Goal: Task Accomplishment & Management: Manage account settings

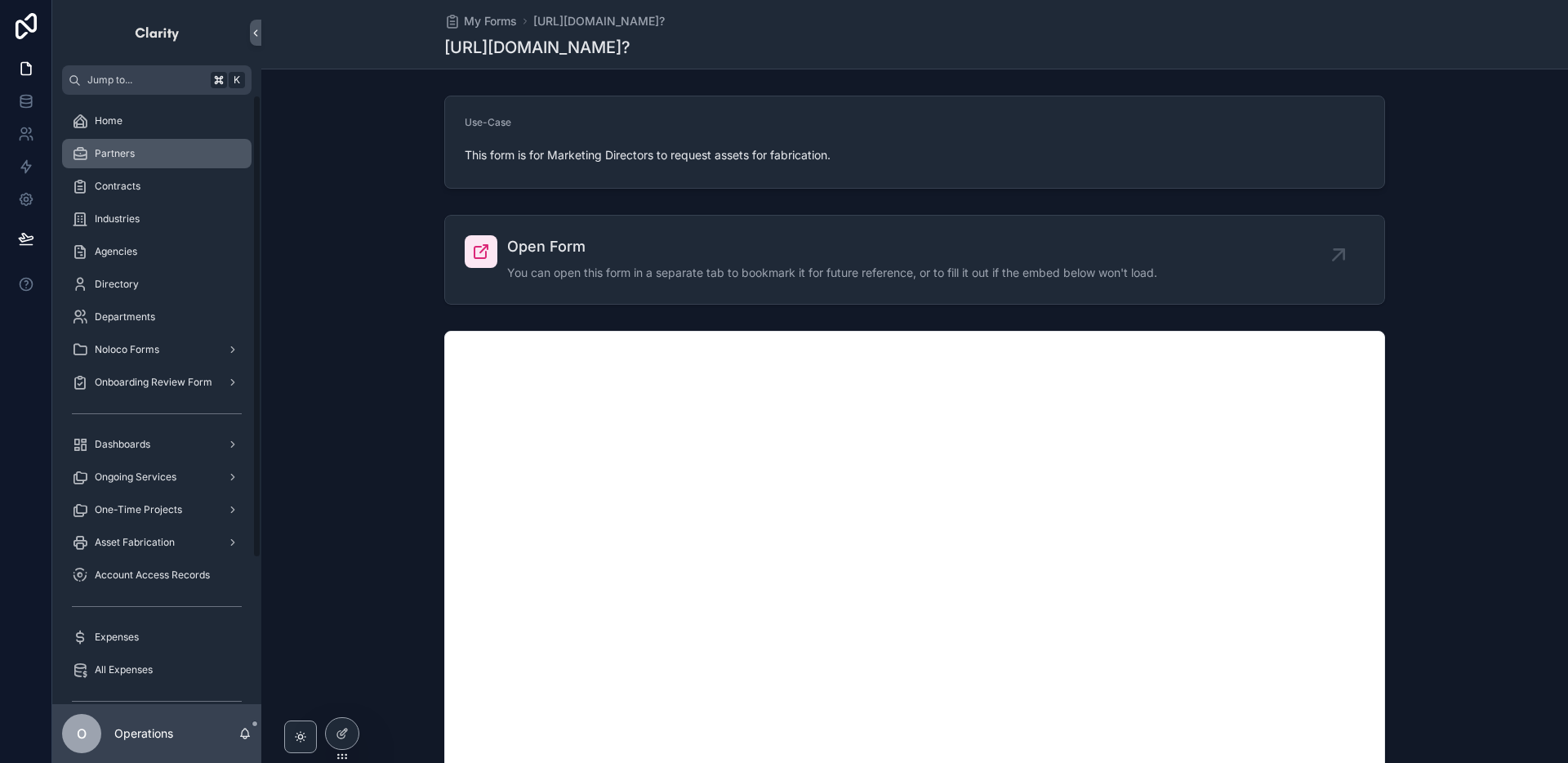
click at [176, 142] on div "Partners" at bounding box center [157, 153] width 170 height 26
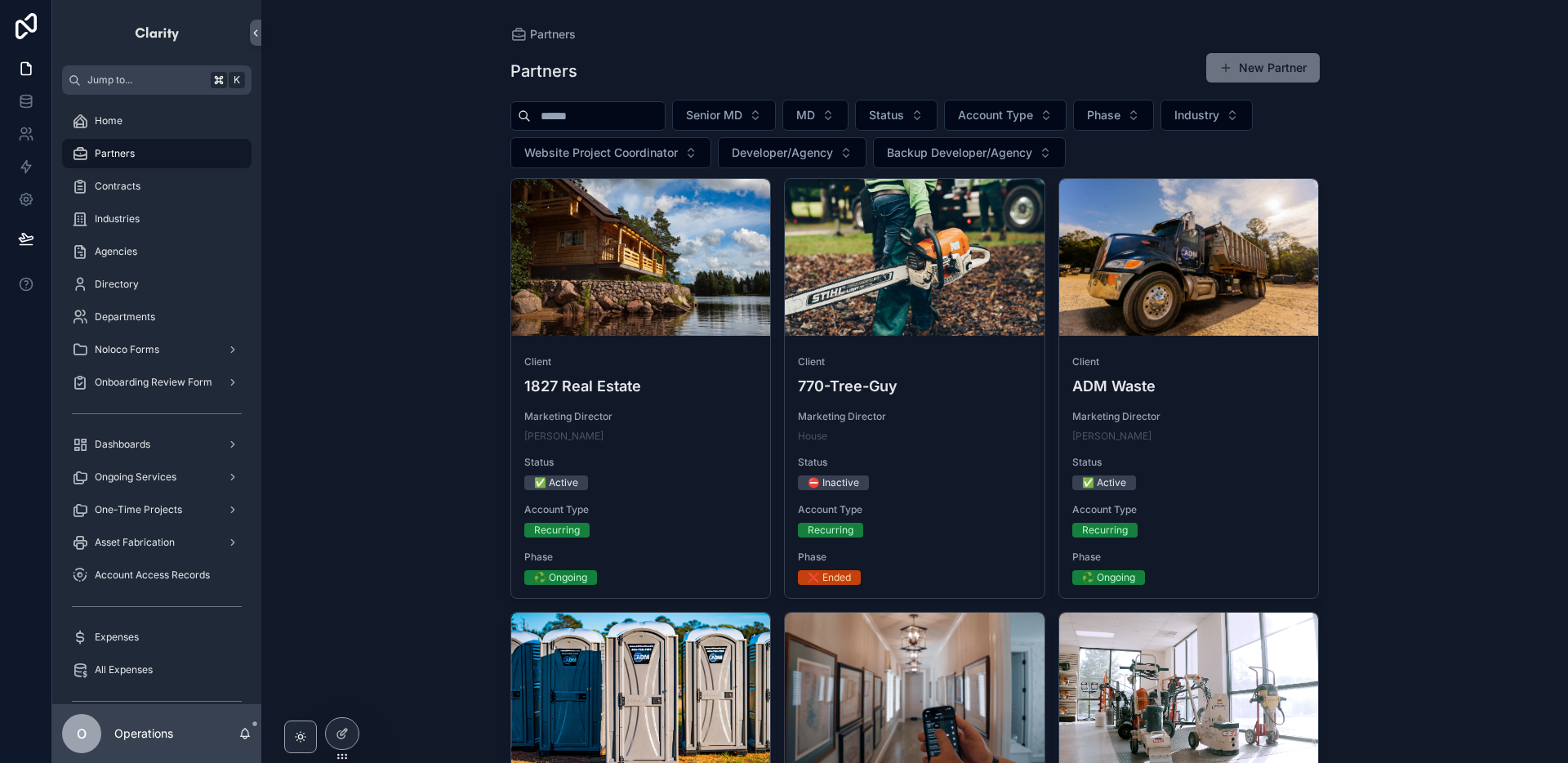
click at [665, 122] on input "scrollable content" at bounding box center [597, 116] width 134 height 23
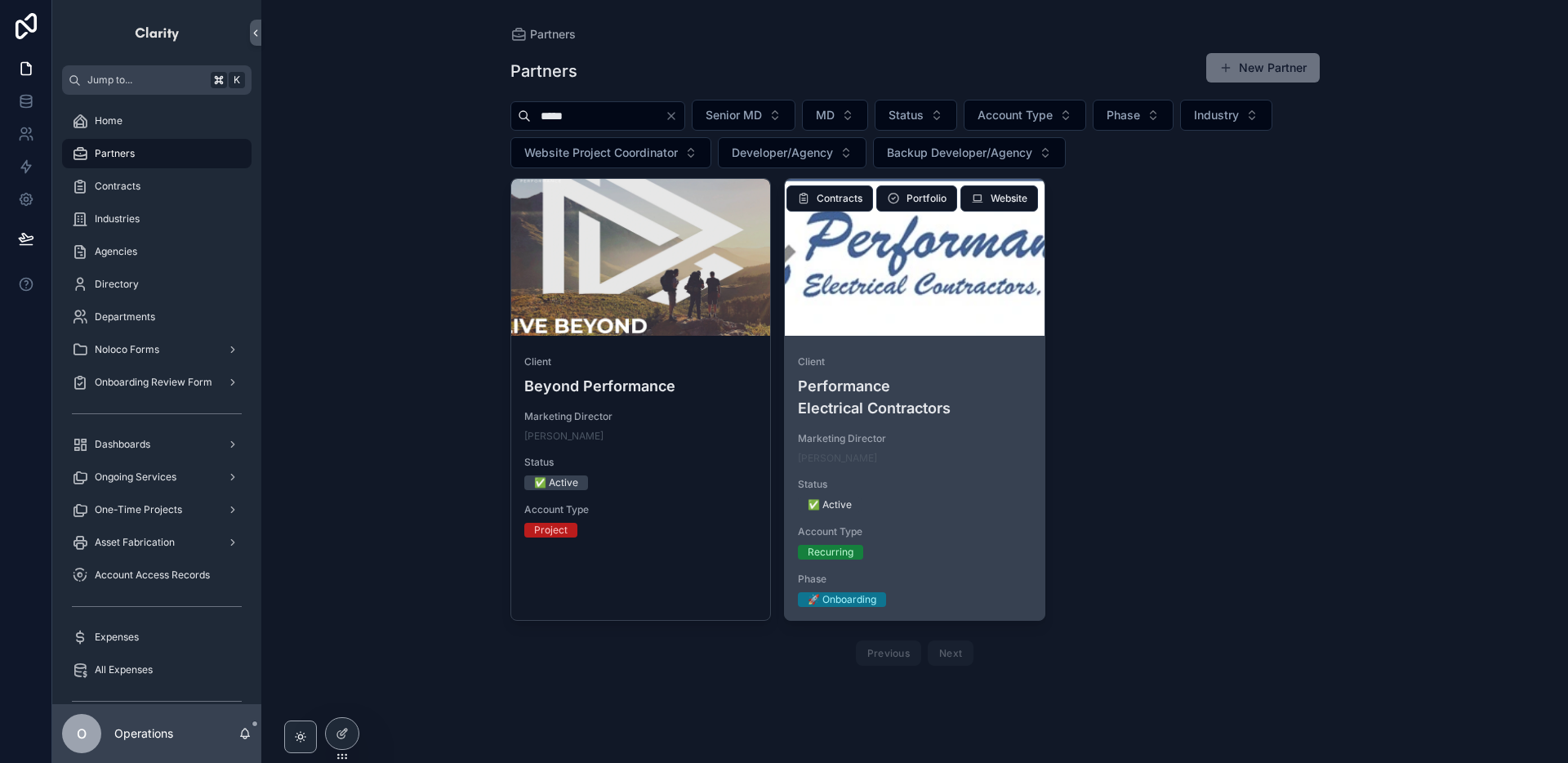
type input "*****"
click at [931, 285] on div "scrollable content" at bounding box center [914, 257] width 260 height 157
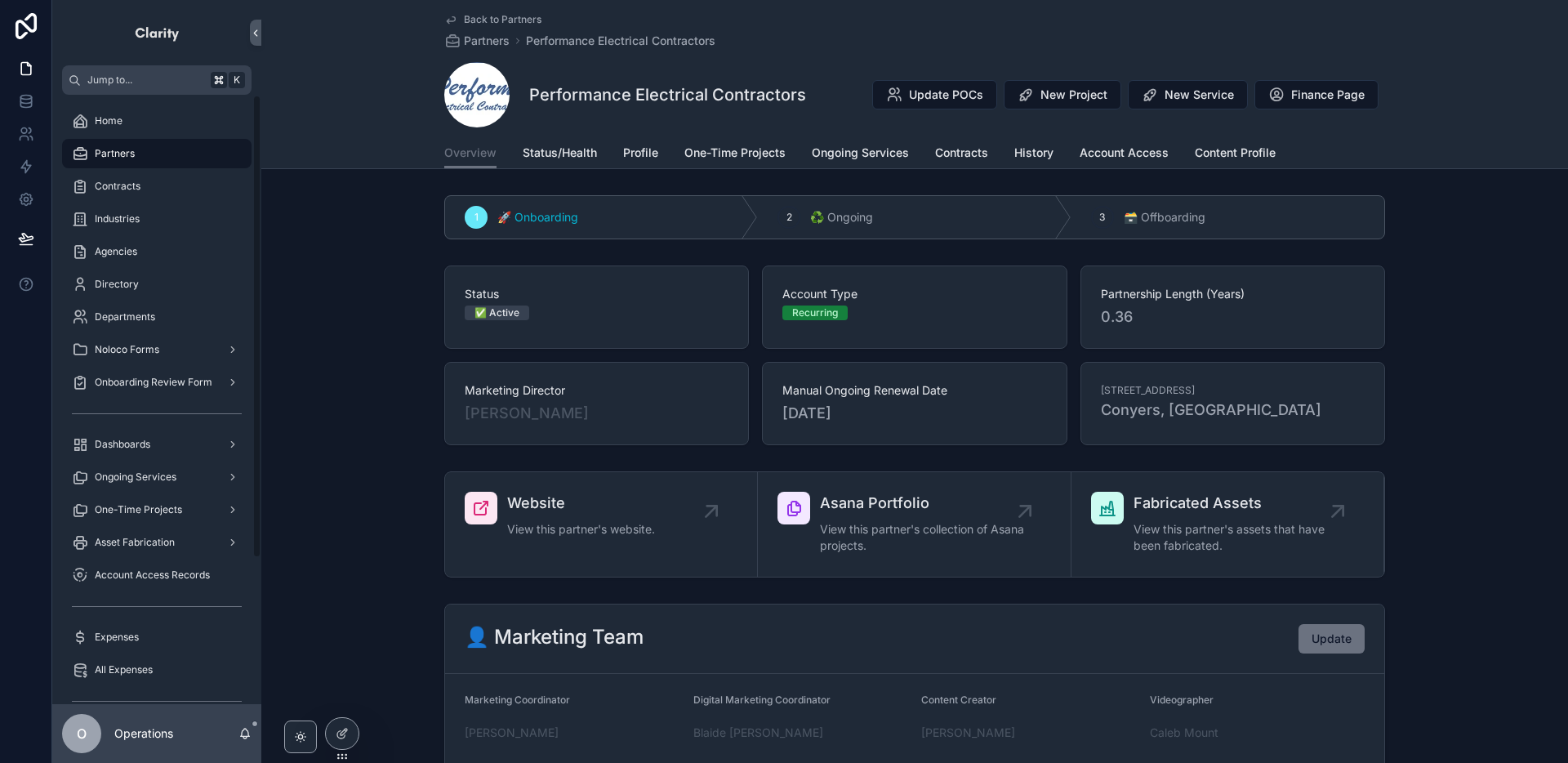
click at [188, 161] on div "Partners" at bounding box center [157, 153] width 170 height 26
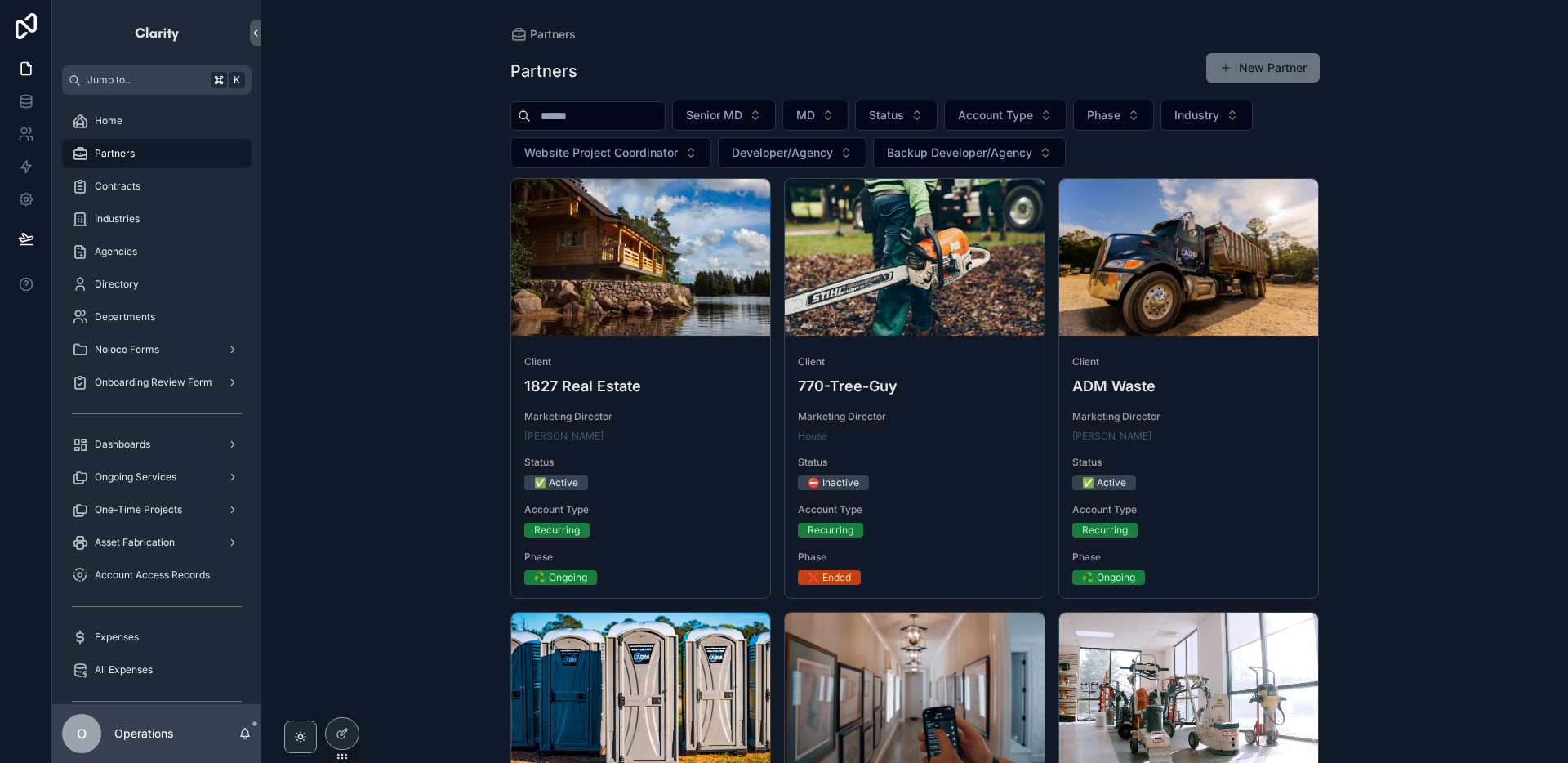
click at [553, 121] on input "scrollable content" at bounding box center [597, 116] width 134 height 23
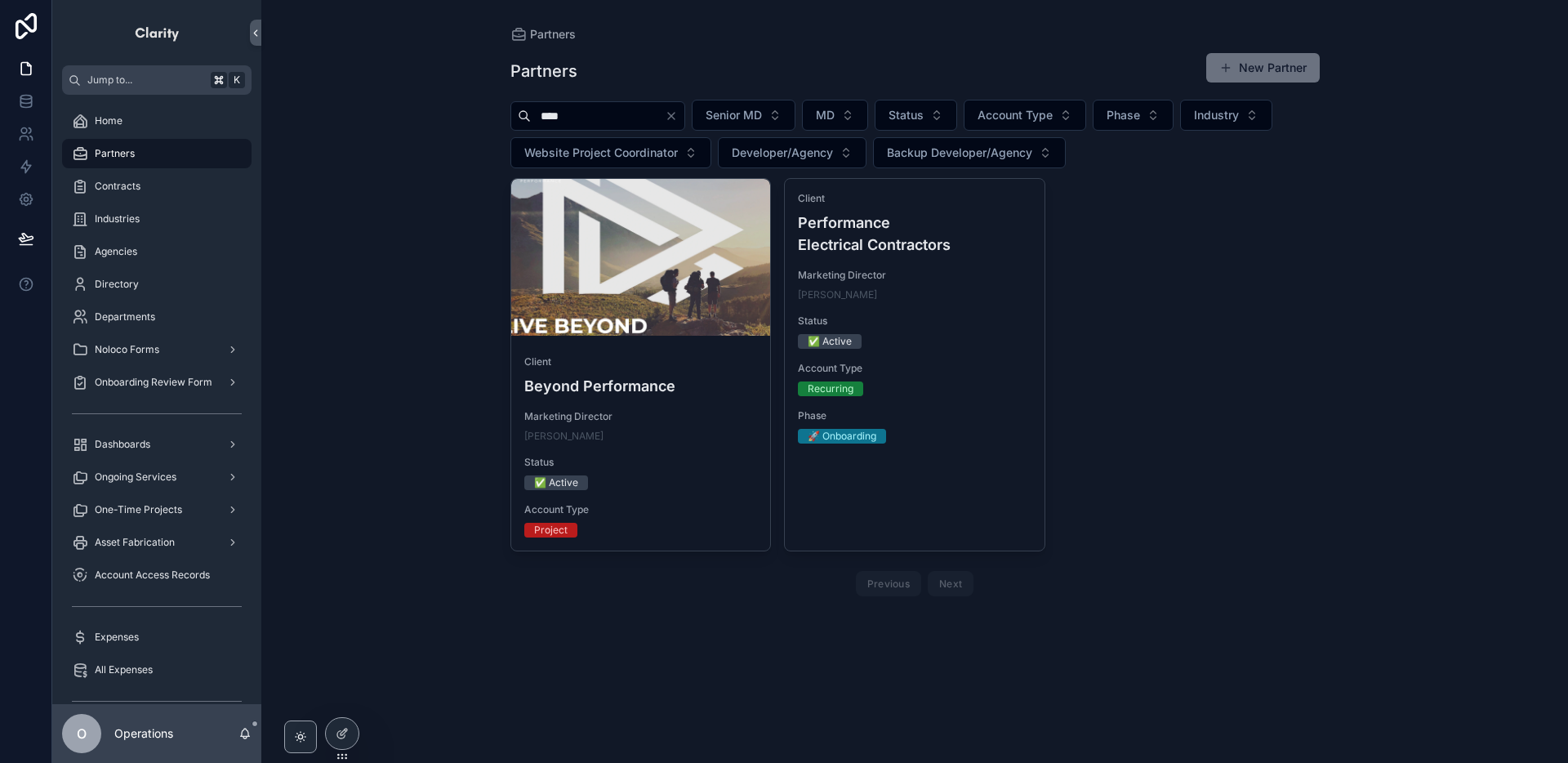
type input "****"
click at [674, 117] on icon "Clear" at bounding box center [670, 115] width 7 height 7
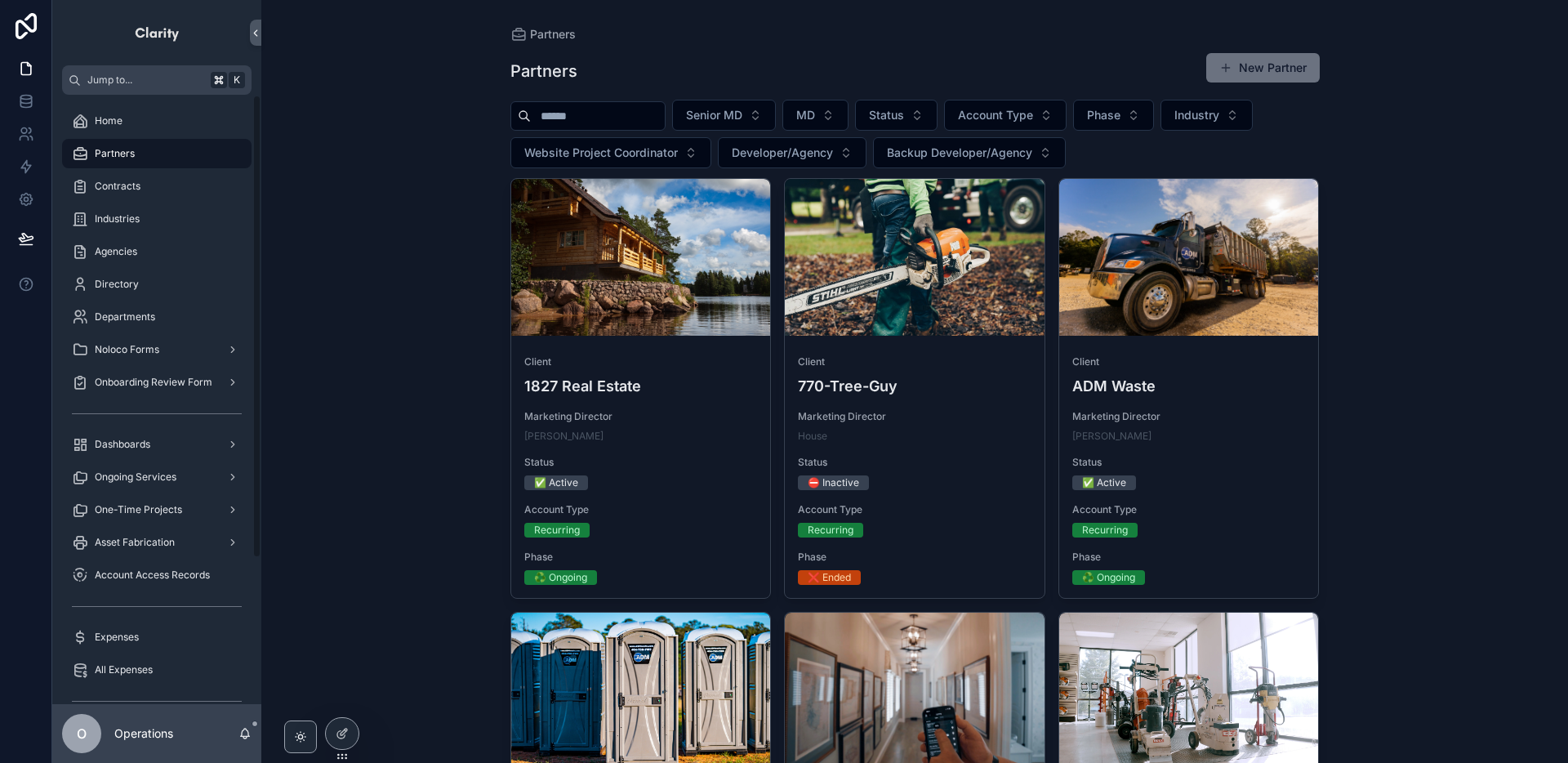
drag, startPoint x: 192, startPoint y: 156, endPoint x: 361, endPoint y: 16, distance: 219.5
click at [192, 156] on div "Partners" at bounding box center [157, 153] width 170 height 26
click at [606, 119] on input "scrollable content" at bounding box center [597, 116] width 134 height 23
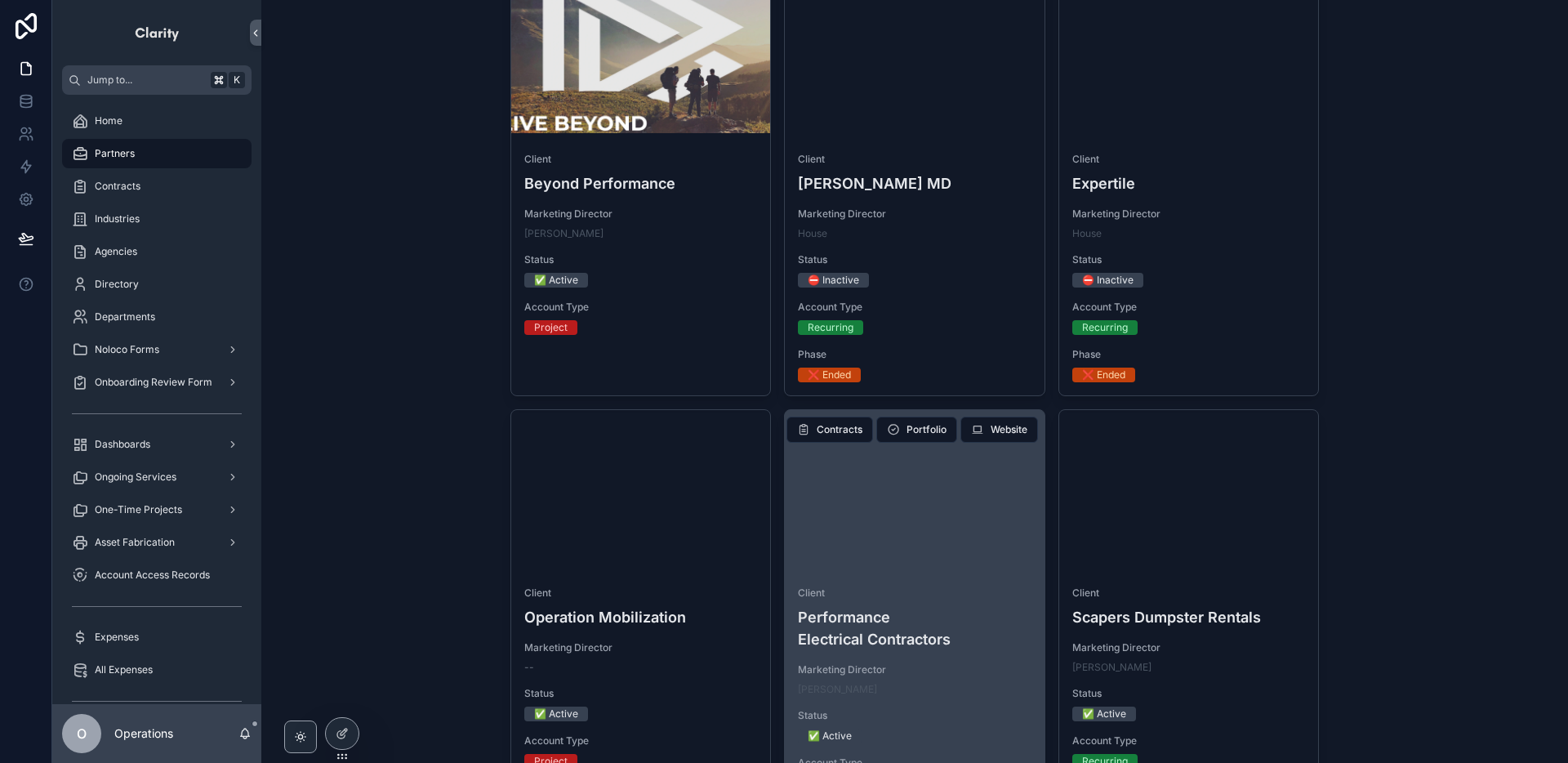
scroll to position [223, 0]
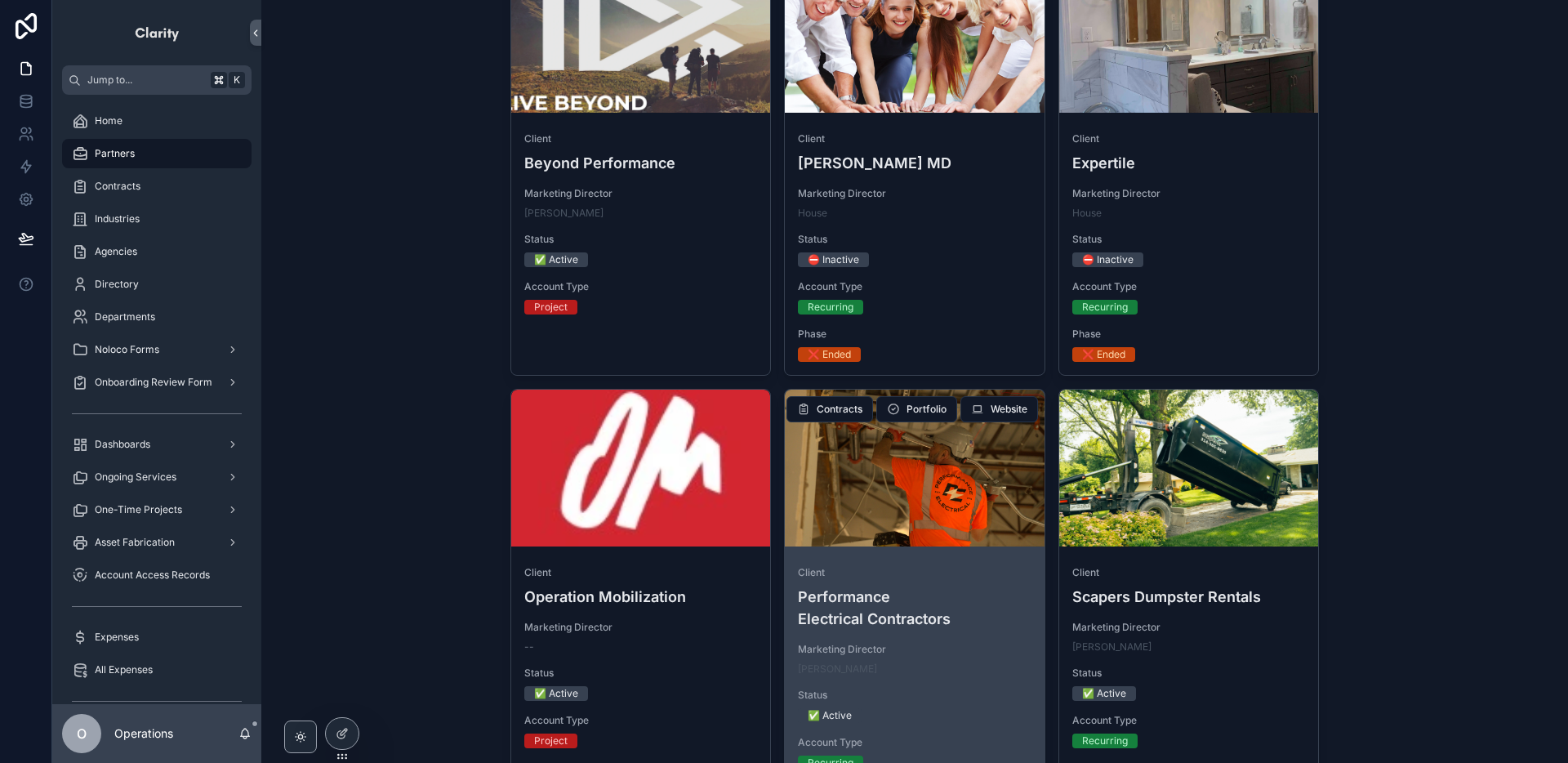
type input "***"
click at [989, 622] on h4 "Performance Electrical Contractors" at bounding box center [915, 608] width 234 height 44
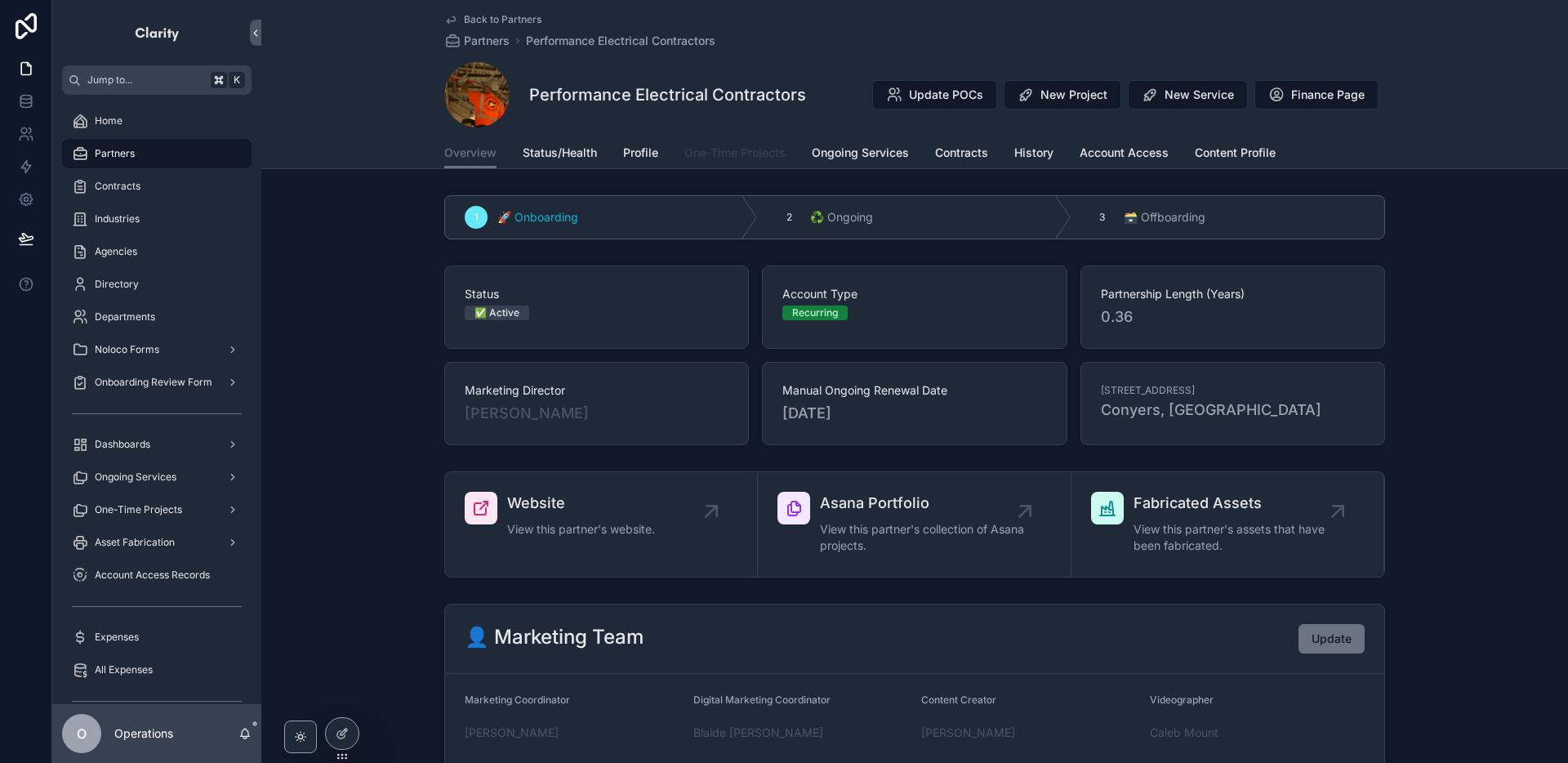
click at [754, 157] on span "One-Time Projects" at bounding box center [735, 152] width 101 height 16
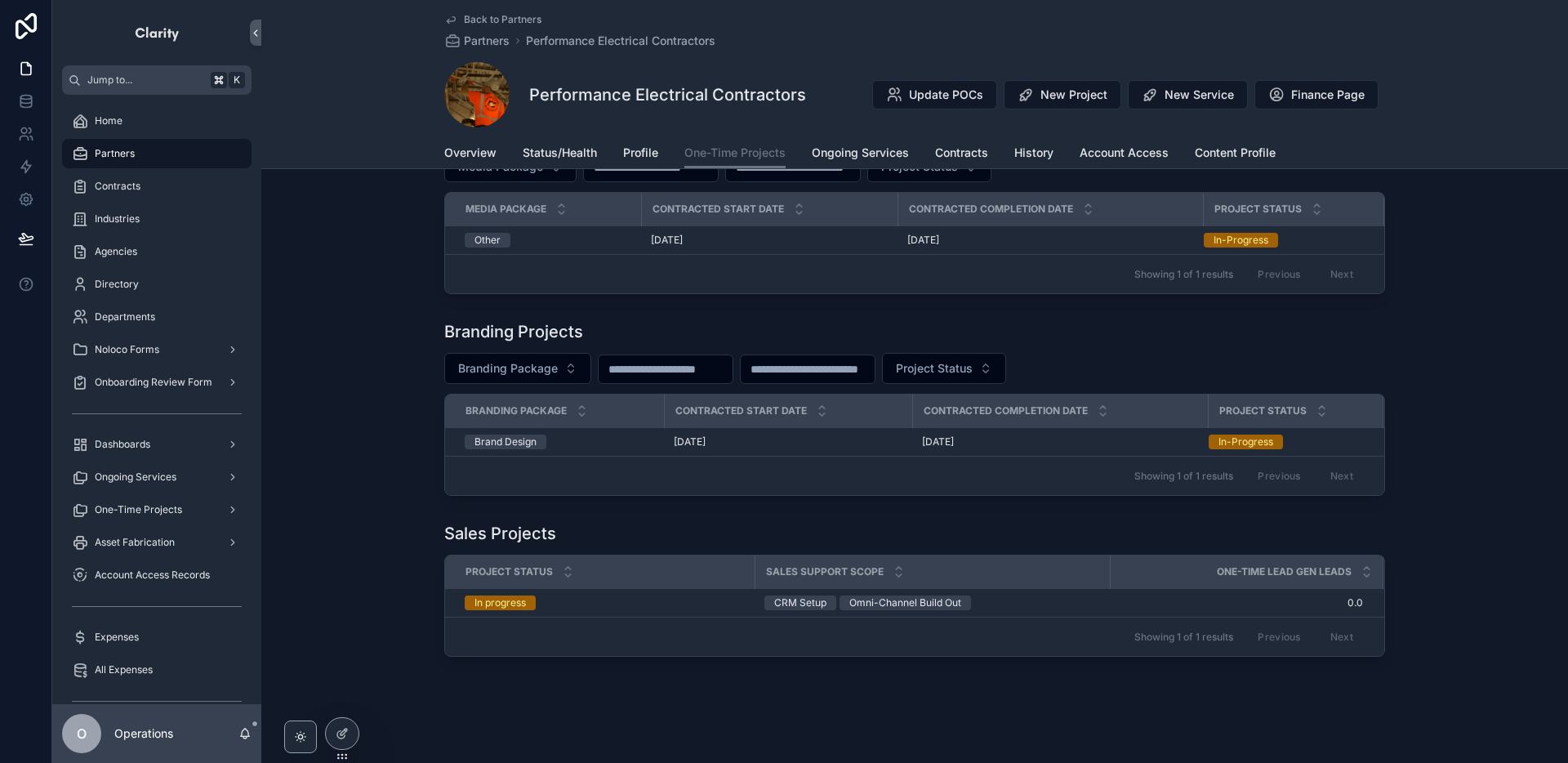
scroll to position [284, 0]
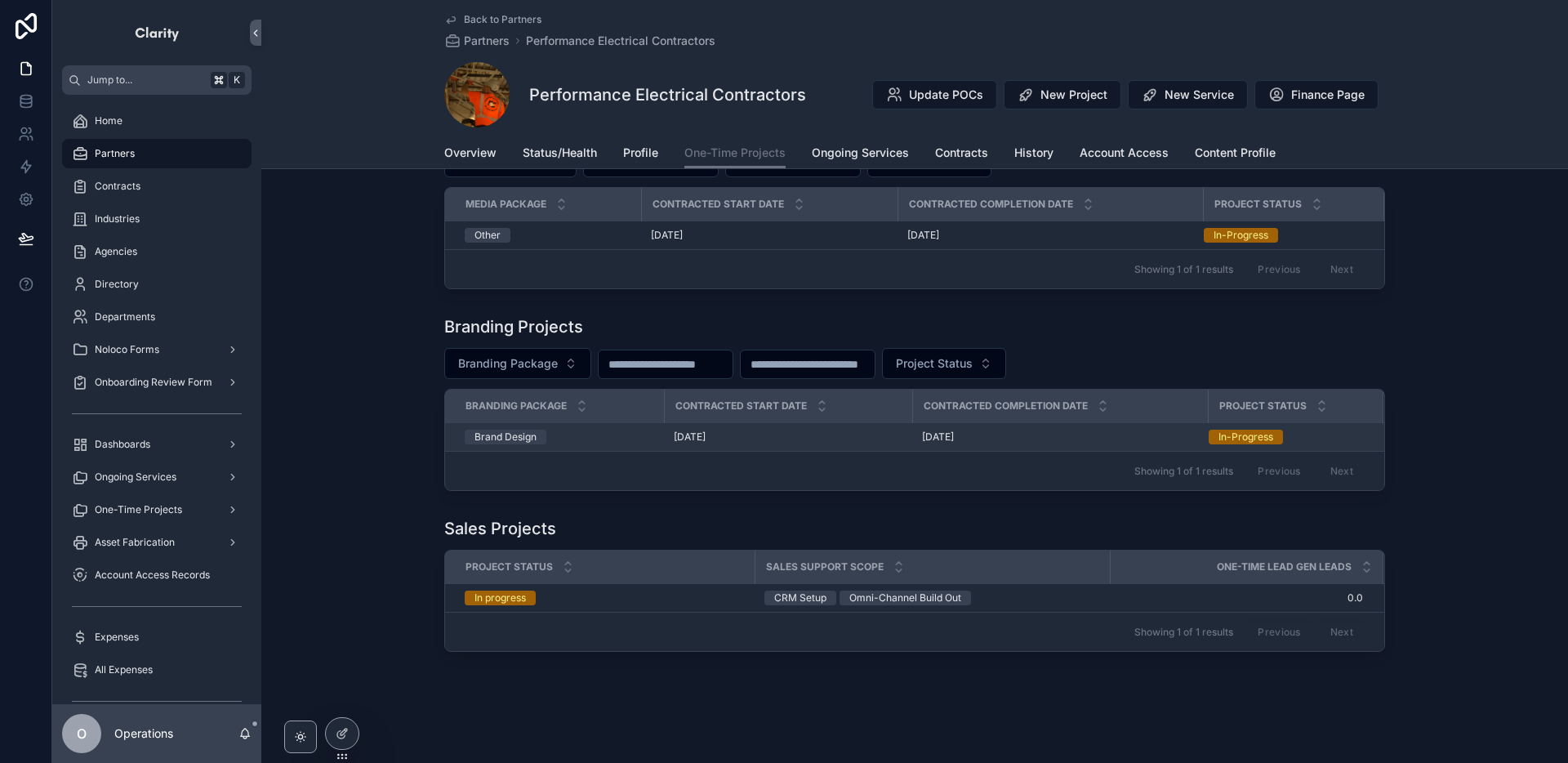
click at [1012, 439] on div "[DATE] [DATE]" at bounding box center [1059, 438] width 276 height 13
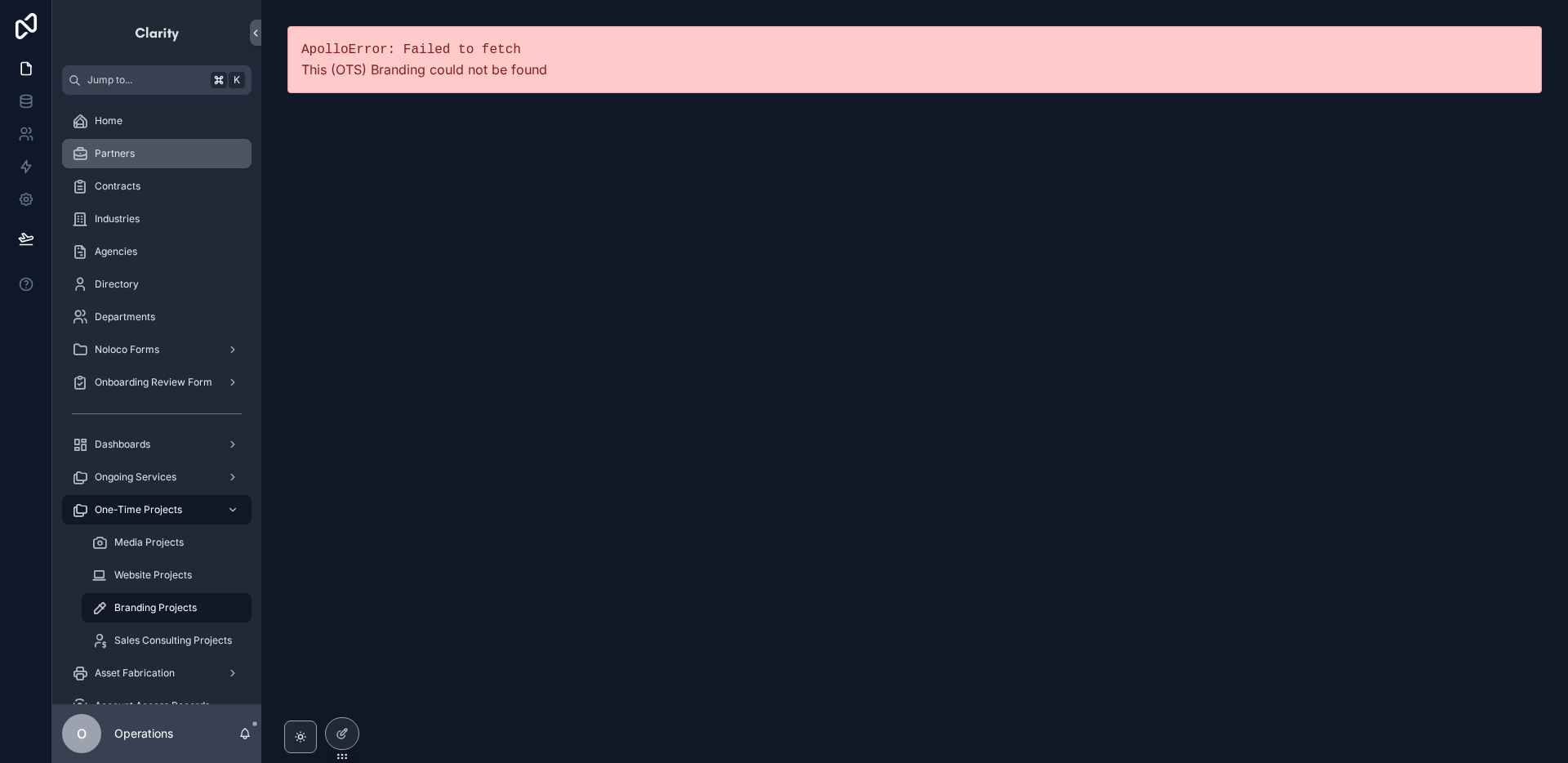
click at [145, 153] on div "Partners" at bounding box center [157, 153] width 170 height 26
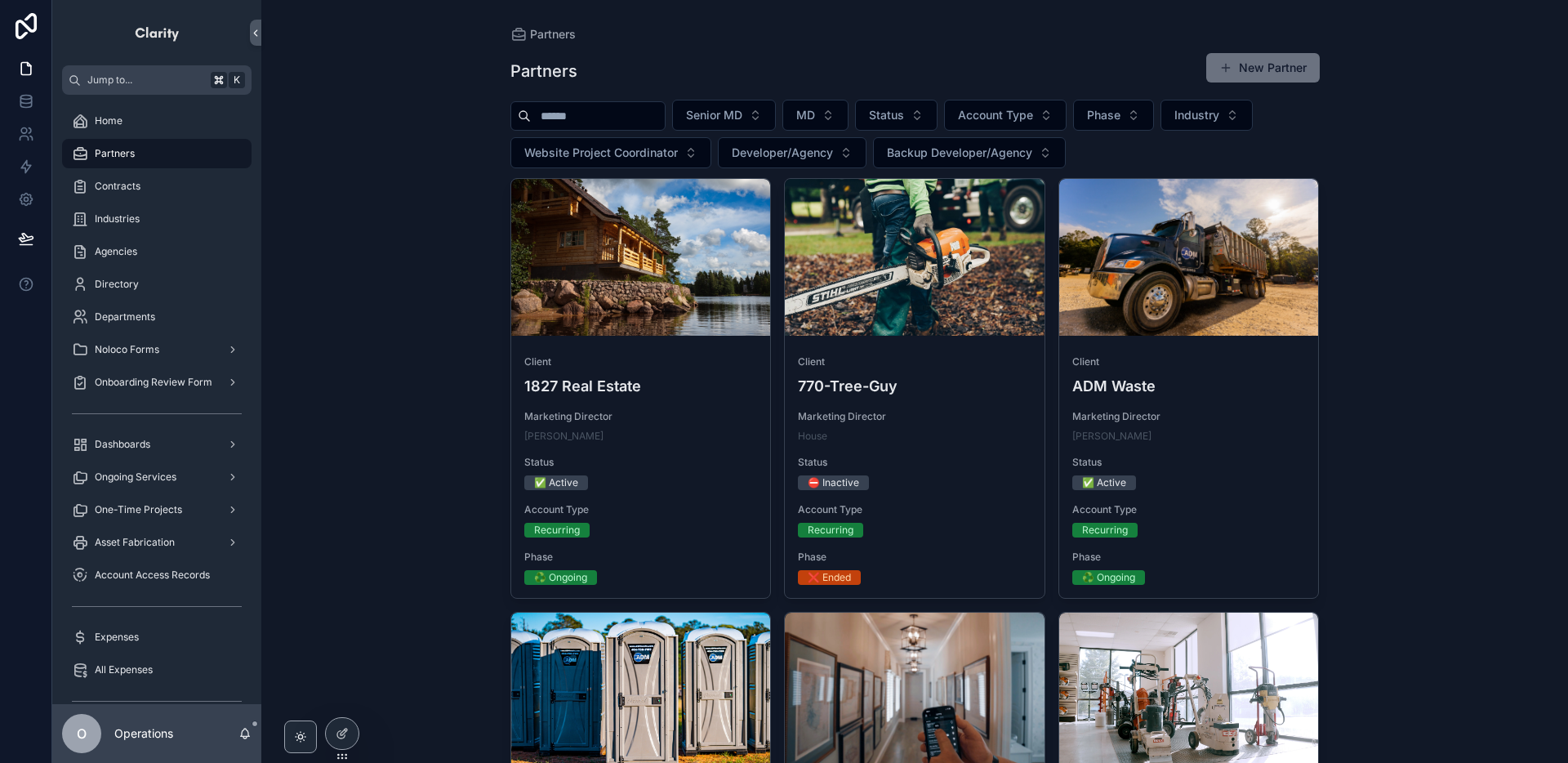
click at [557, 108] on input "scrollable content" at bounding box center [597, 116] width 134 height 23
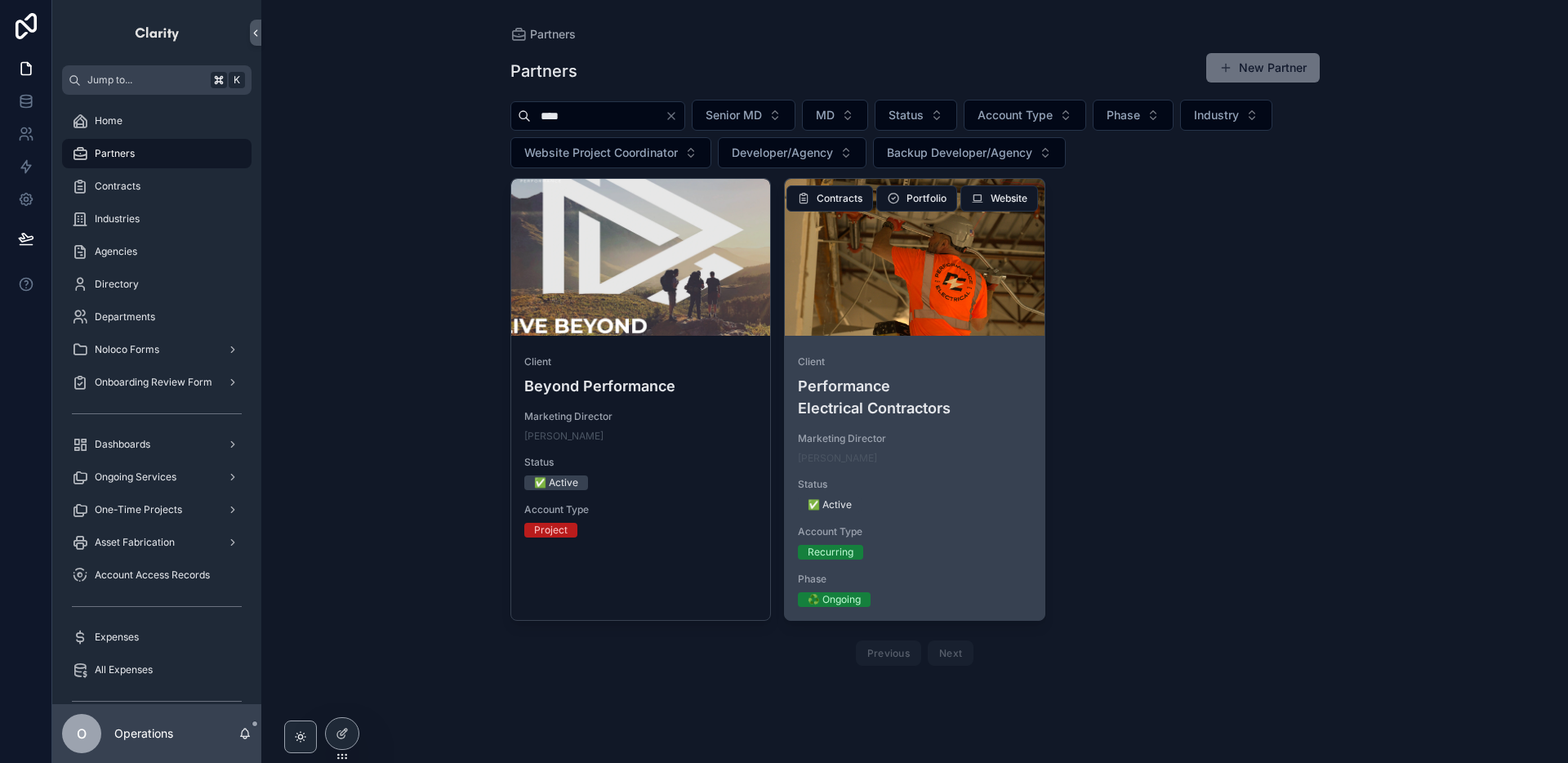
type input "****"
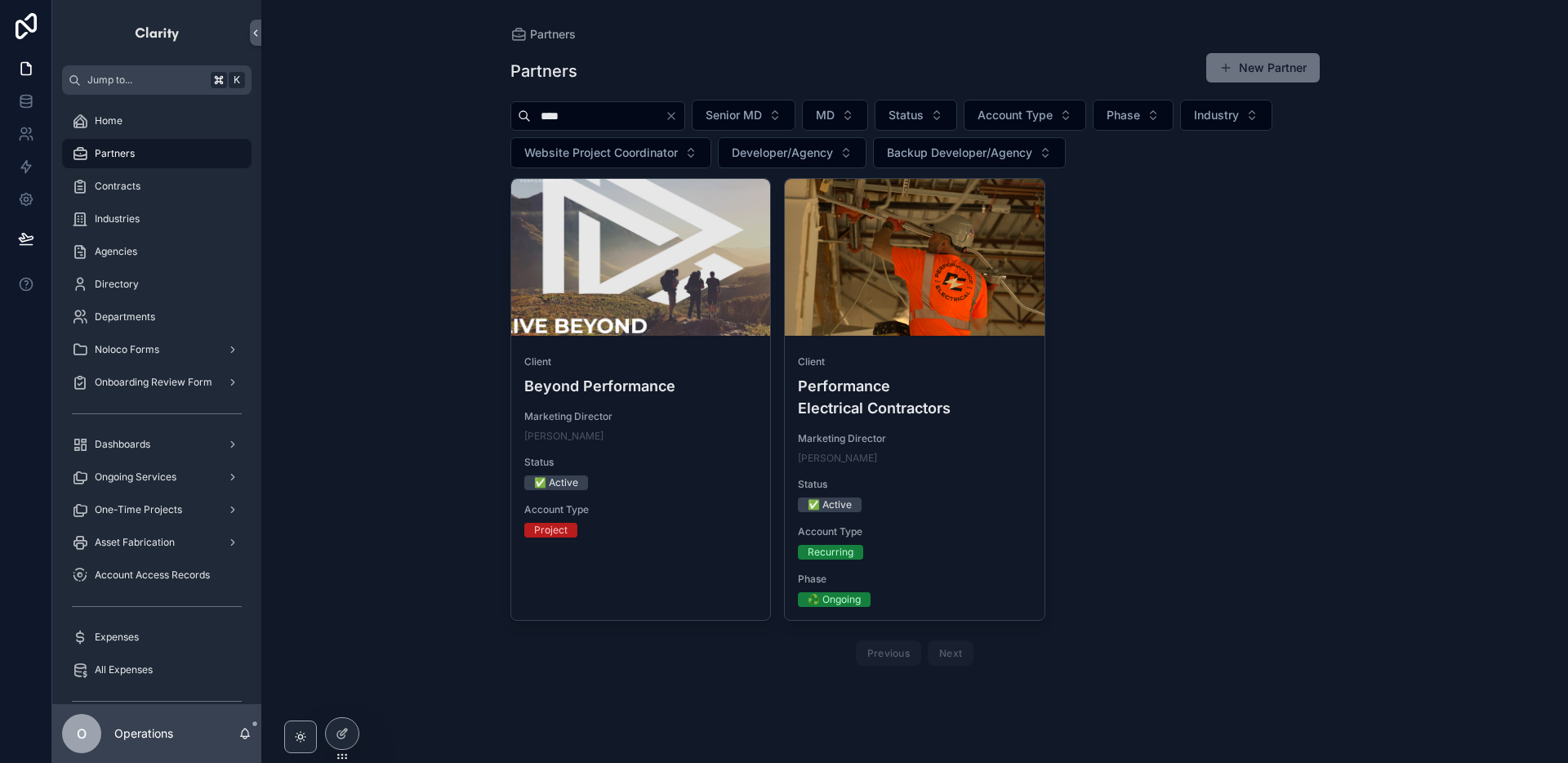
click at [939, 313] on div "scrollable content" at bounding box center [914, 257] width 260 height 157
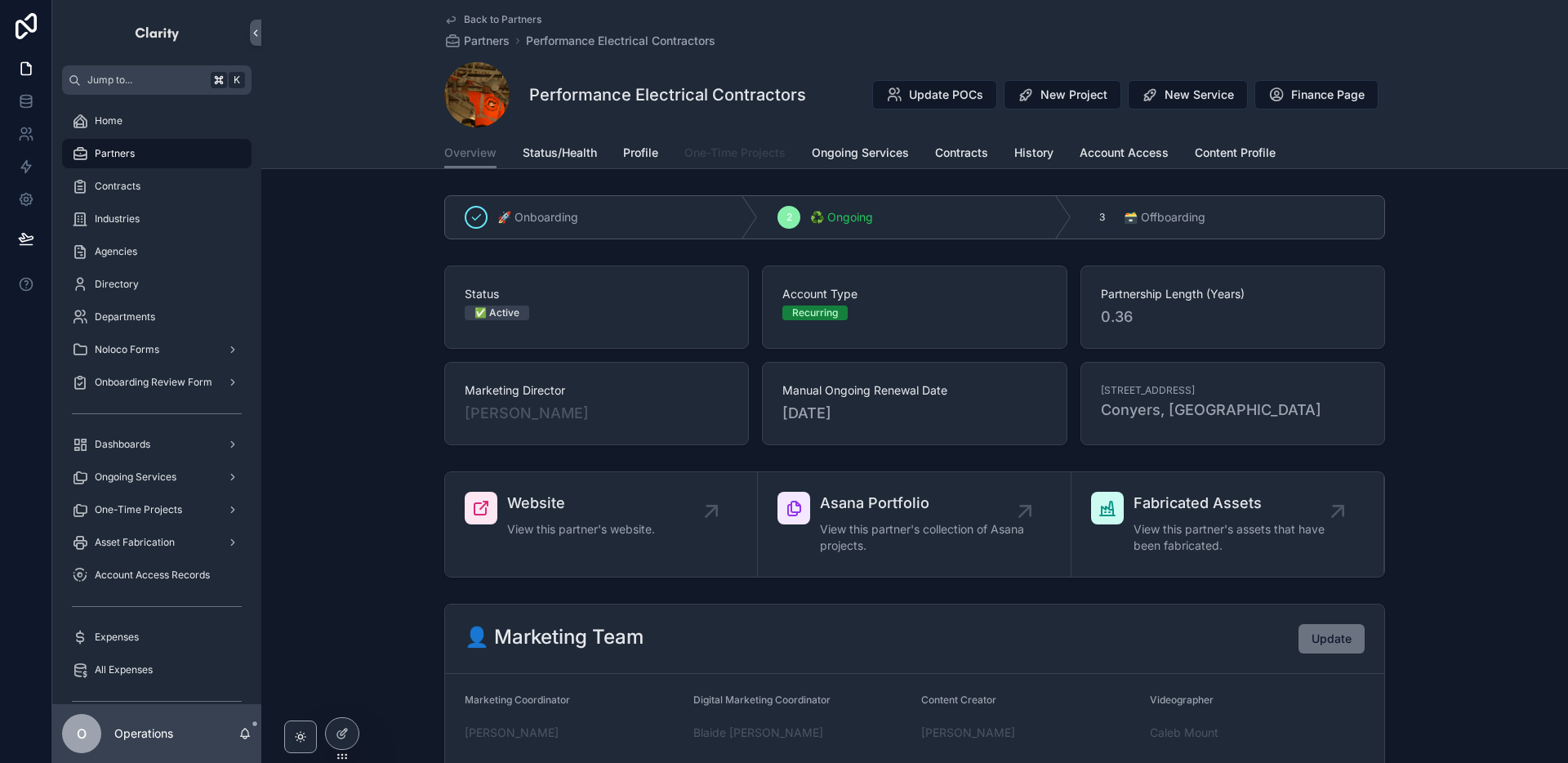
click at [749, 147] on span "One-Time Projects" at bounding box center [735, 152] width 101 height 16
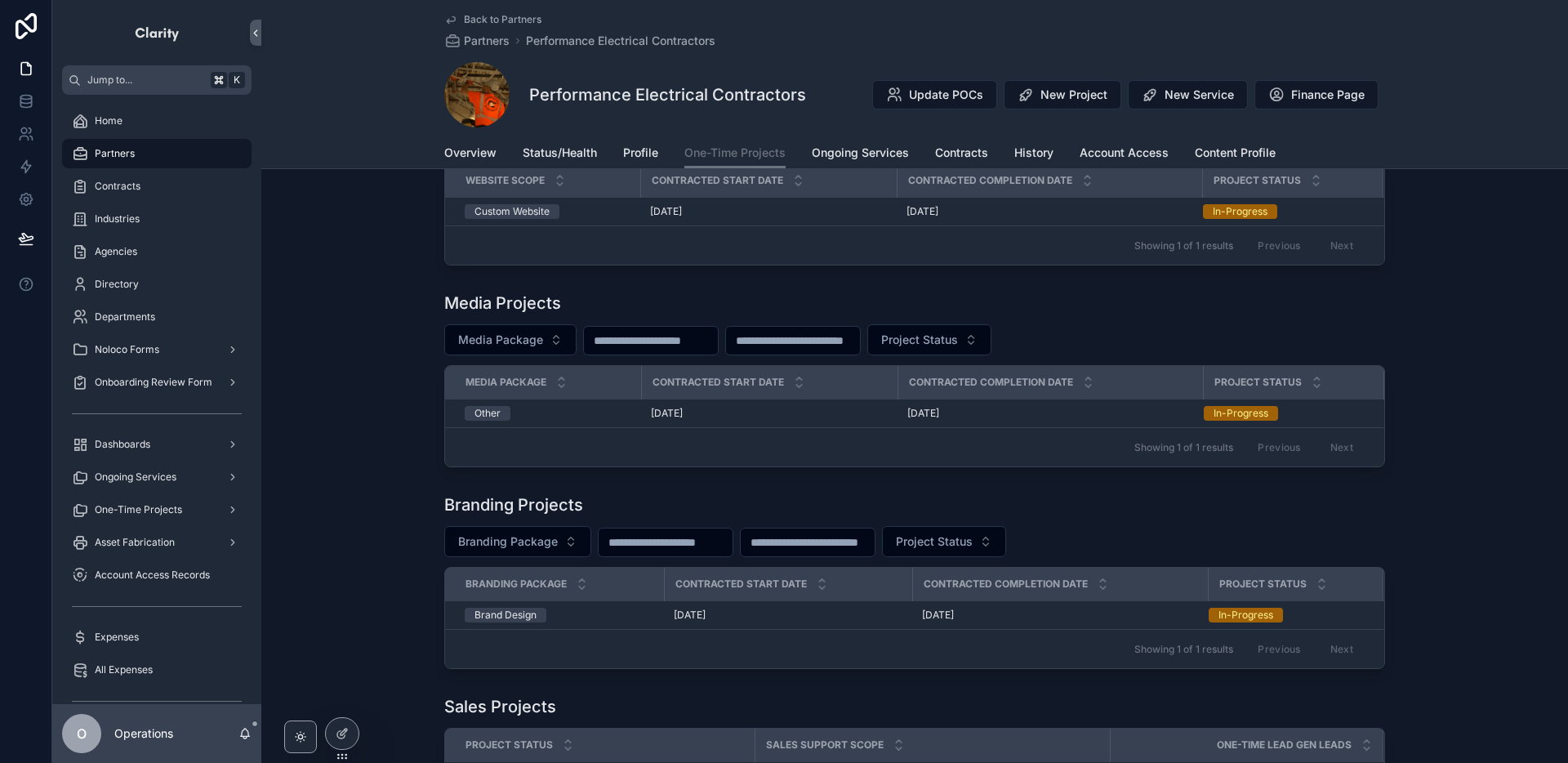
scroll to position [103, 0]
click at [1112, 621] on div "[DATE] [DATE]" at bounding box center [1059, 617] width 276 height 13
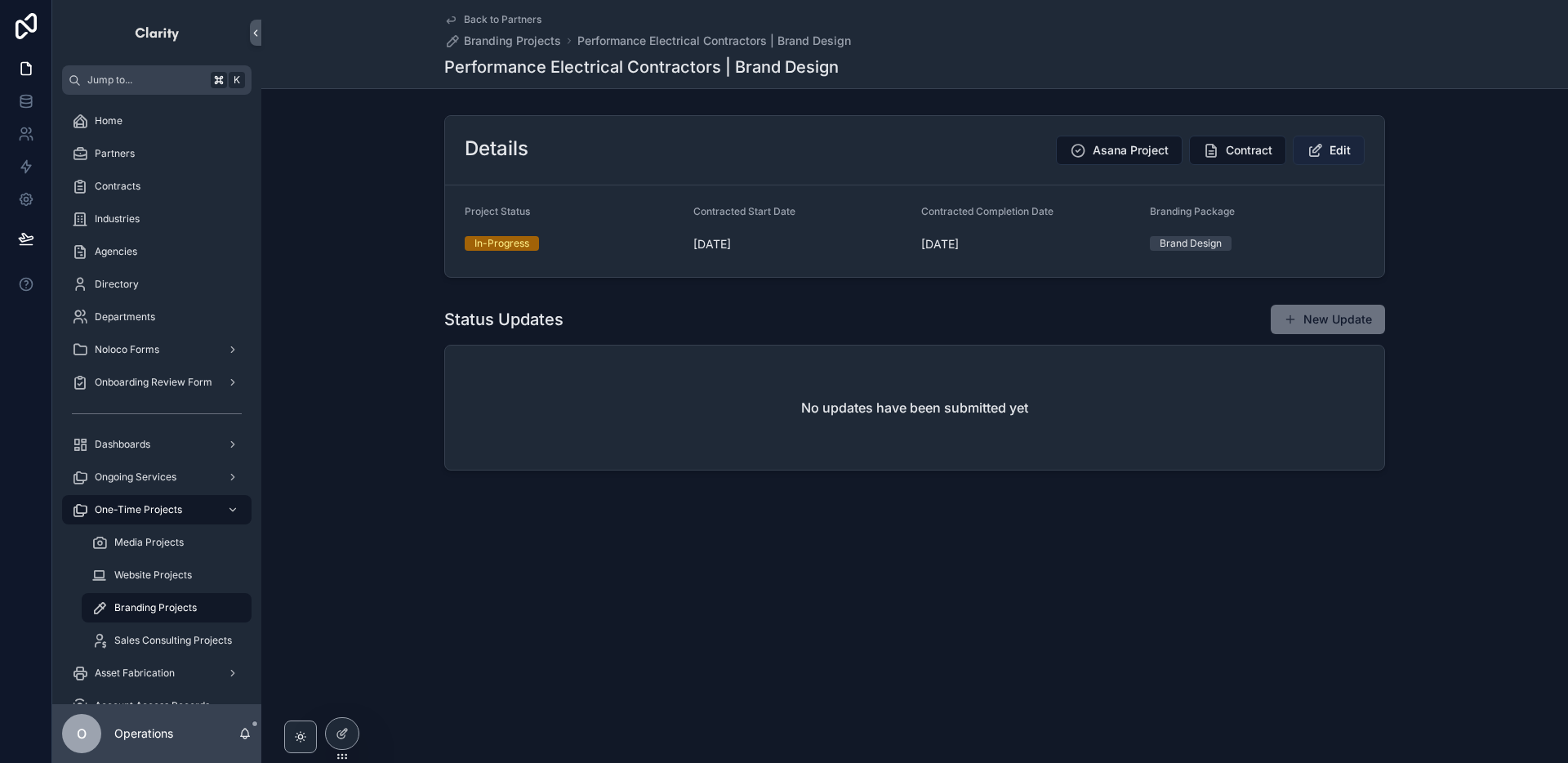
click at [1347, 148] on span "Edit" at bounding box center [1340, 149] width 21 height 16
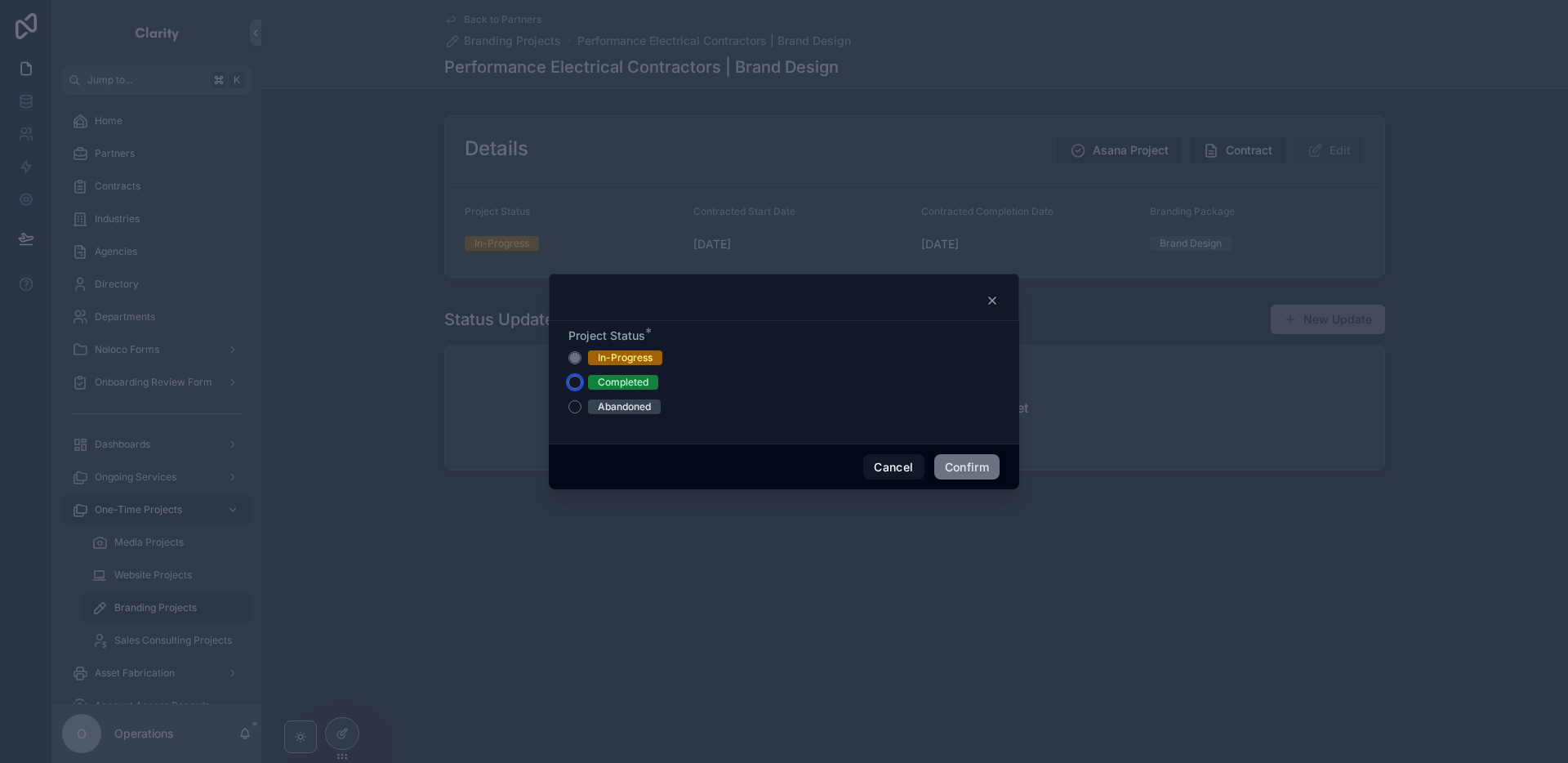
drag, startPoint x: 577, startPoint y: 384, endPoint x: 703, endPoint y: 421, distance: 131.3
click at [578, 384] on button "Completed" at bounding box center [575, 382] width 13 height 13
click at [951, 463] on button "Confirm" at bounding box center [966, 466] width 66 height 26
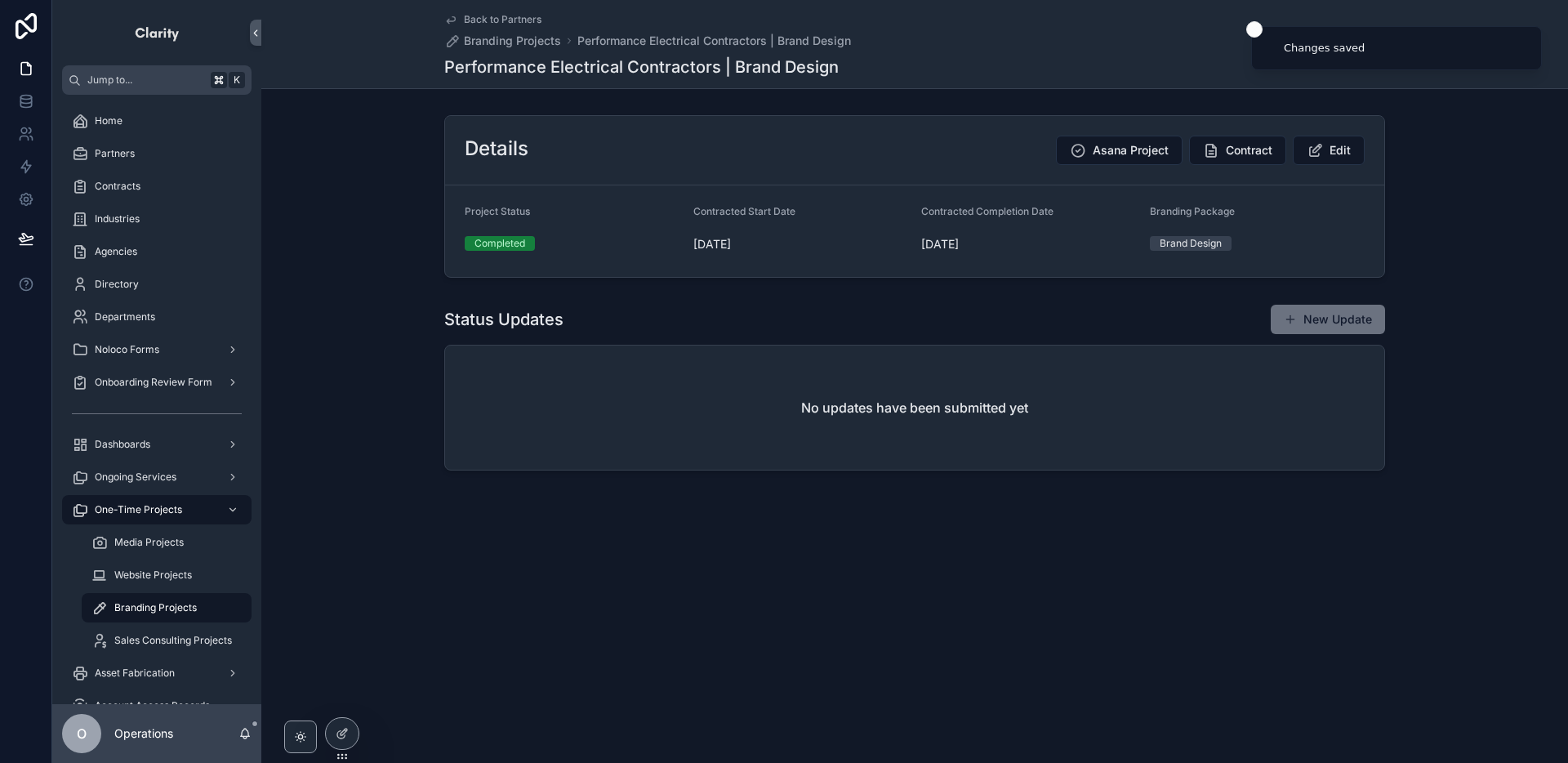
click at [510, 22] on span "Back to Partners" at bounding box center [503, 20] width 78 height 13
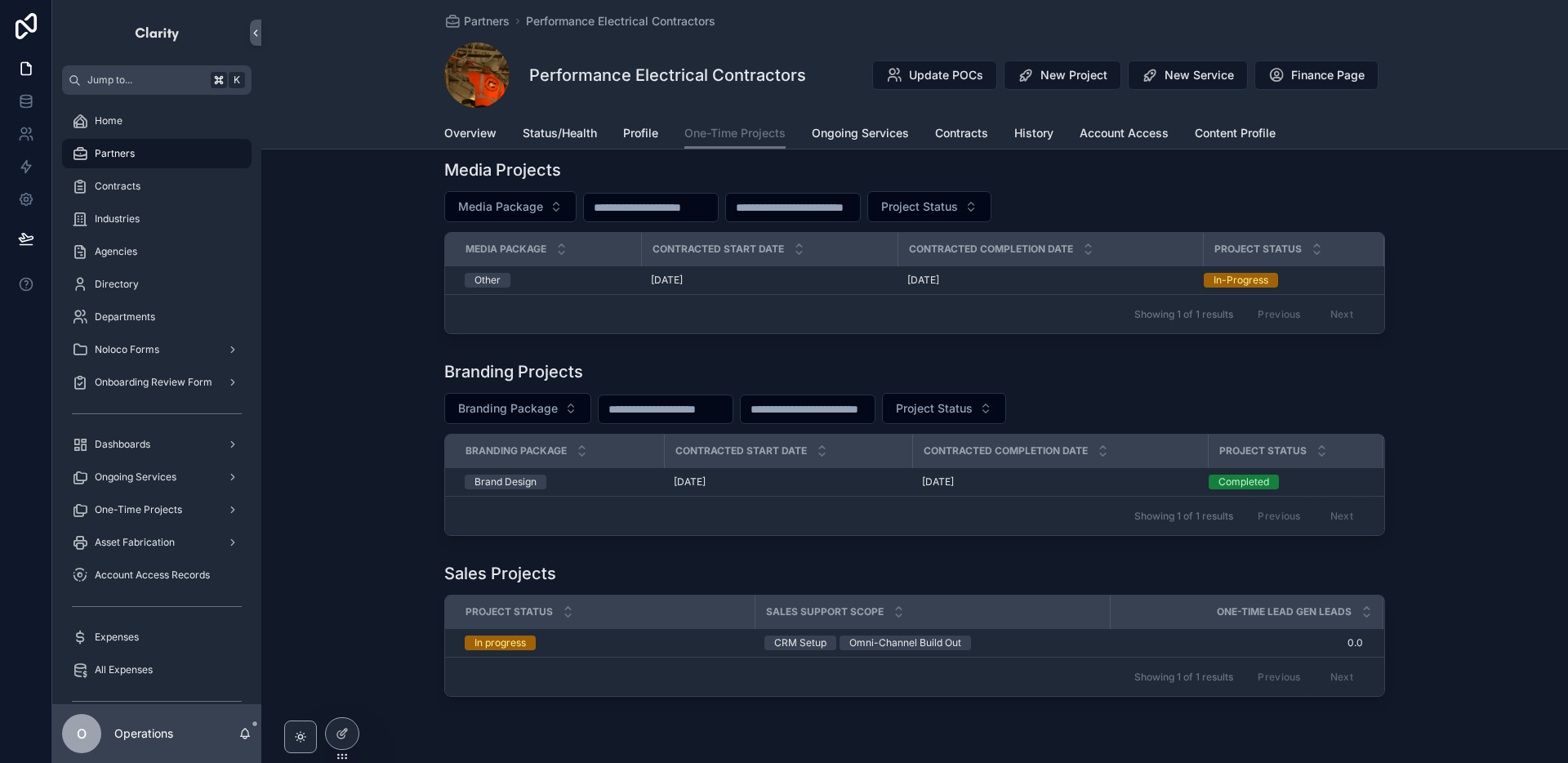
scroll to position [264, 0]
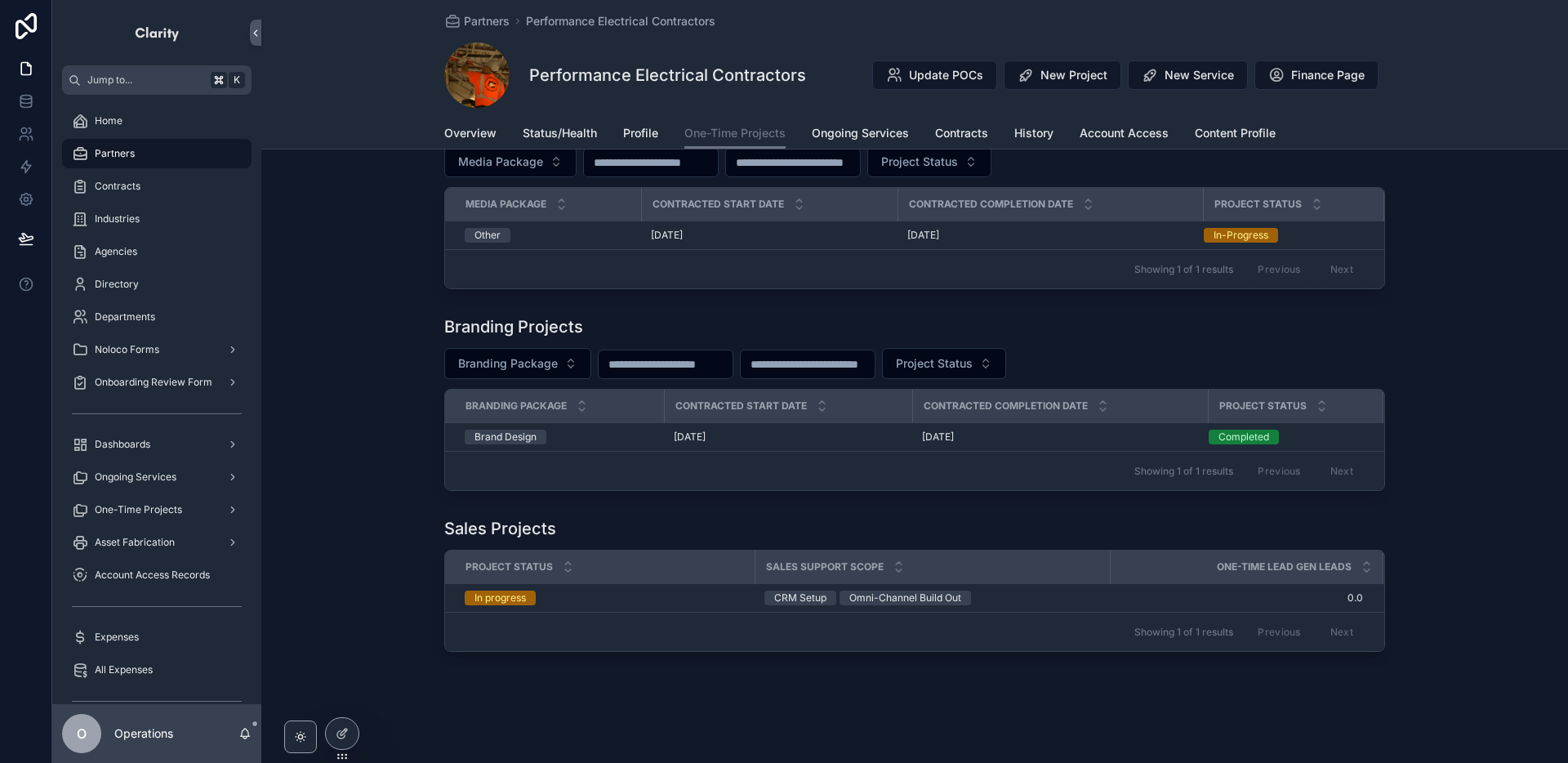
click at [718, 595] on div "In progress" at bounding box center [605, 597] width 281 height 14
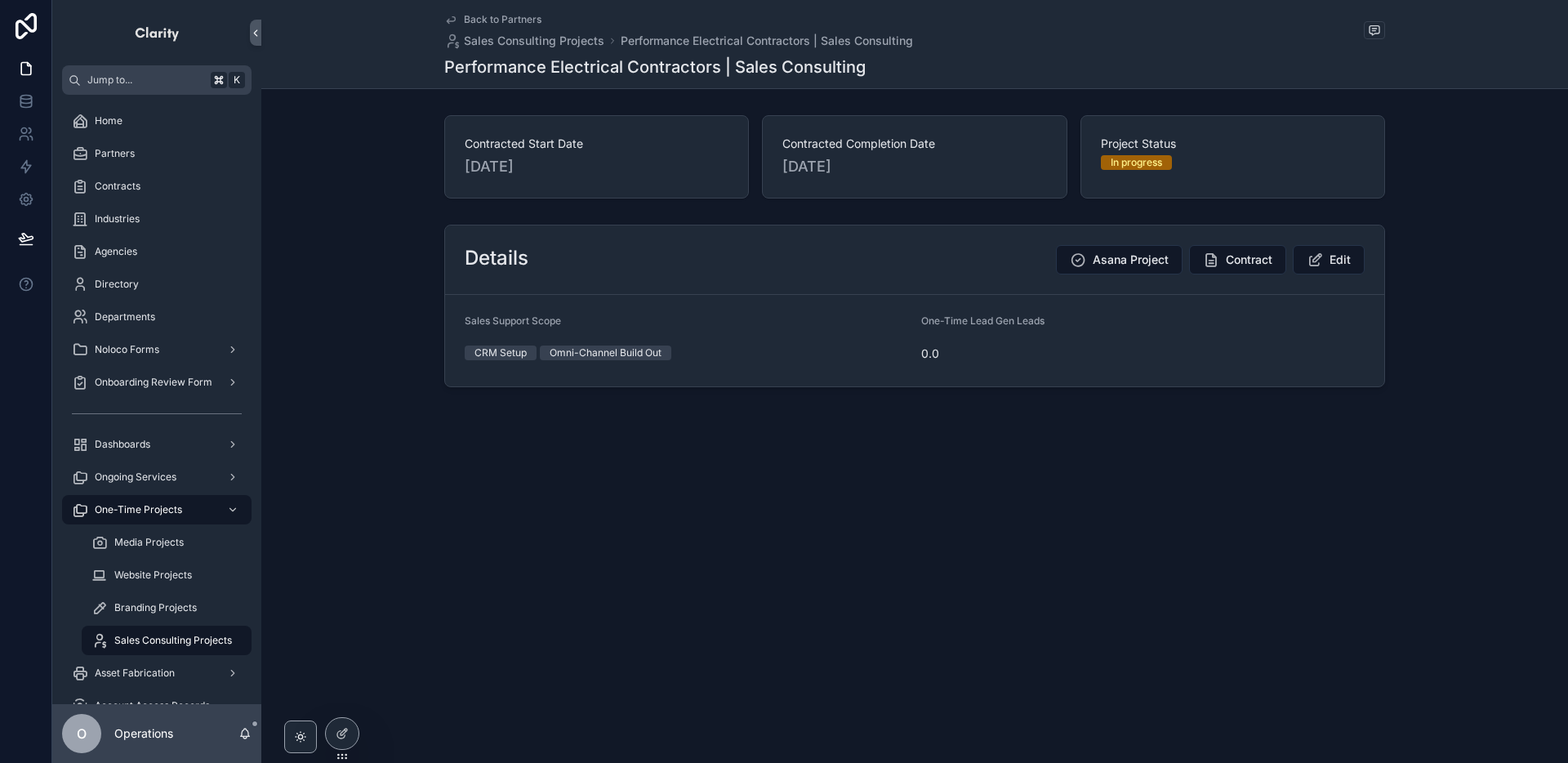
click at [527, 19] on span "Back to Partners" at bounding box center [503, 20] width 78 height 13
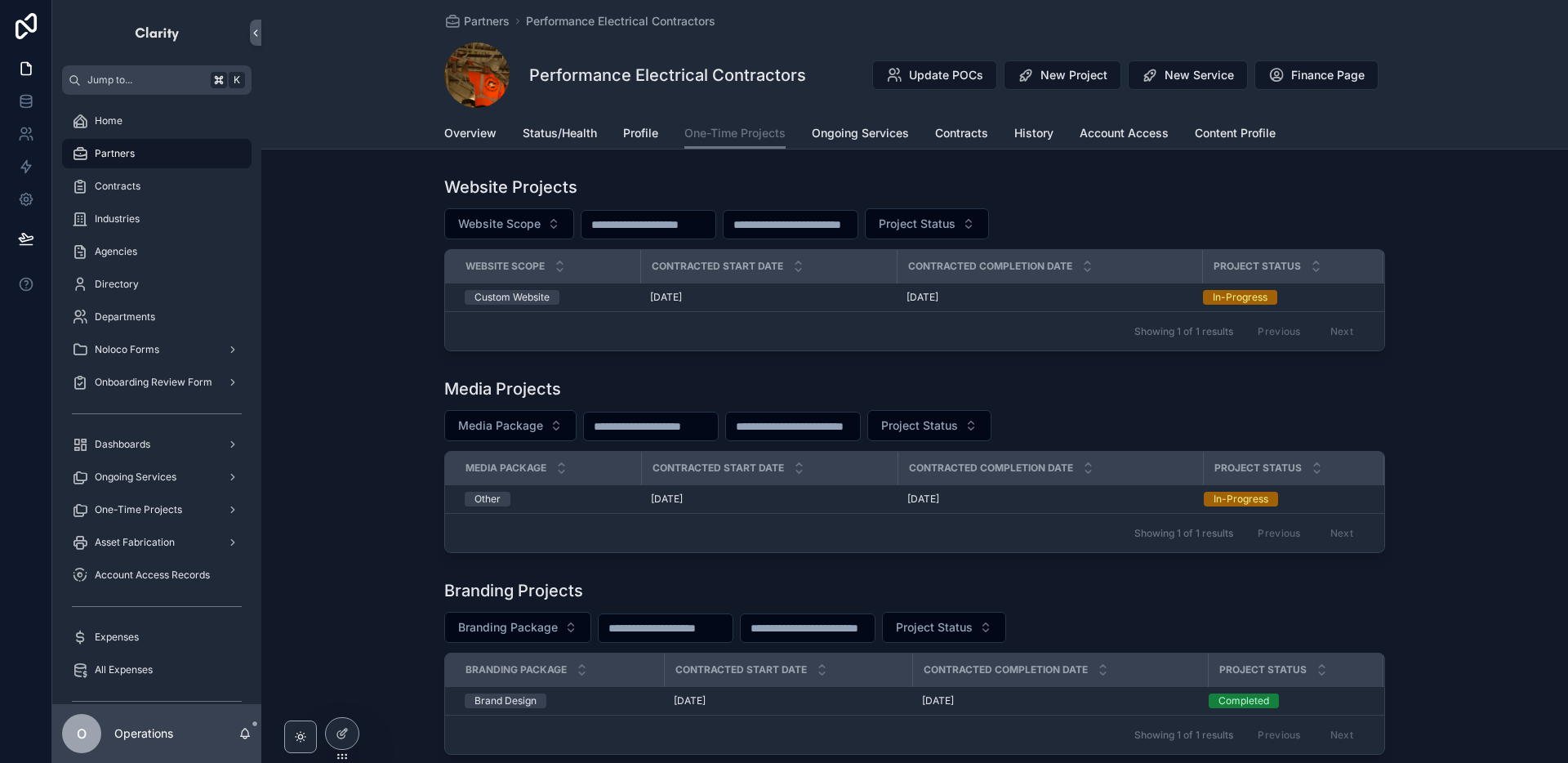
drag, startPoint x: 1076, startPoint y: 496, endPoint x: 1066, endPoint y: 499, distance: 10.4
click at [1074, 497] on div "[DATE] [DATE]" at bounding box center [1050, 499] width 286 height 13
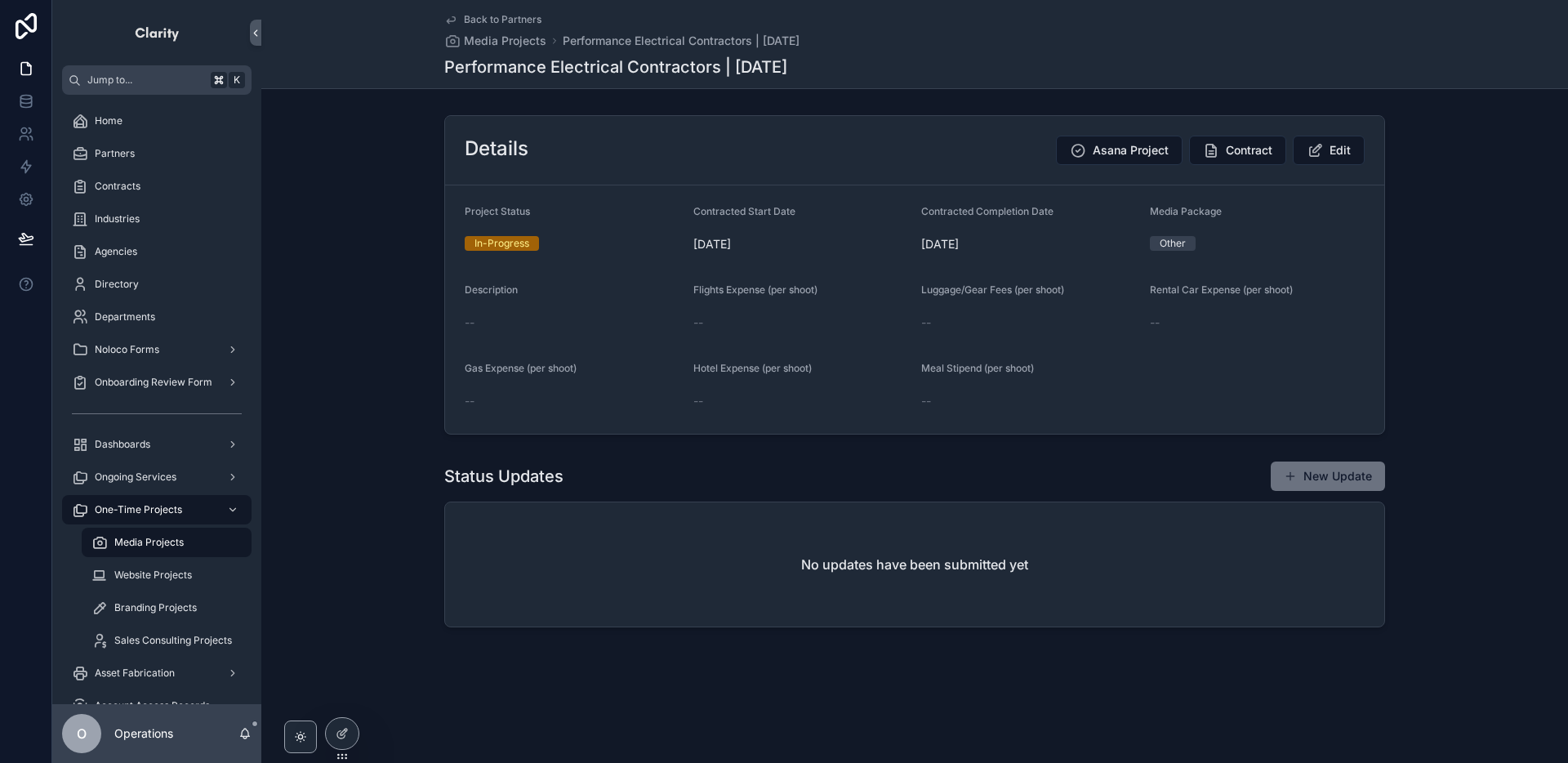
click at [488, 19] on span "Back to Partners" at bounding box center [503, 20] width 78 height 13
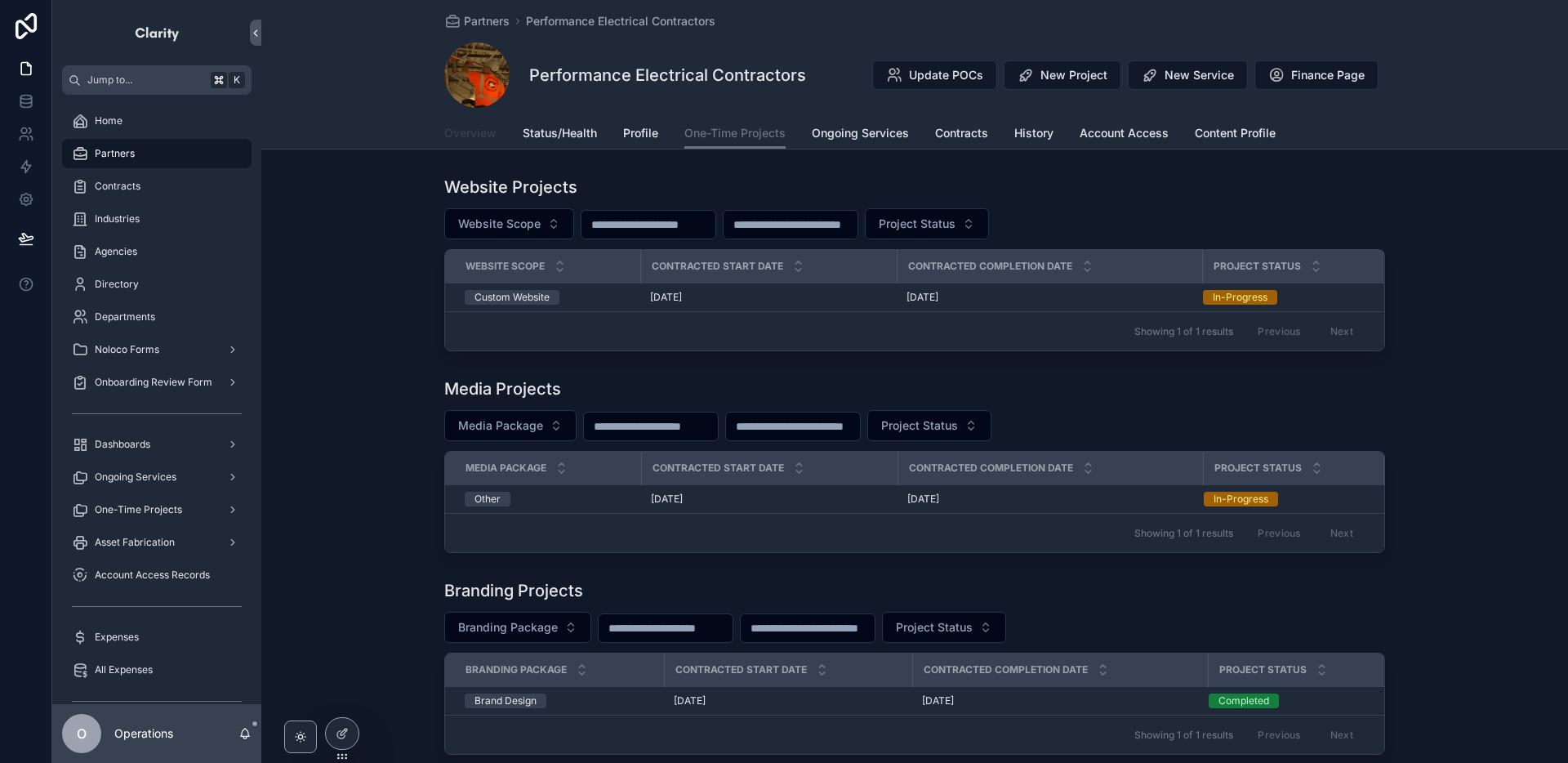
click at [473, 145] on link "Overview" at bounding box center [470, 135] width 52 height 32
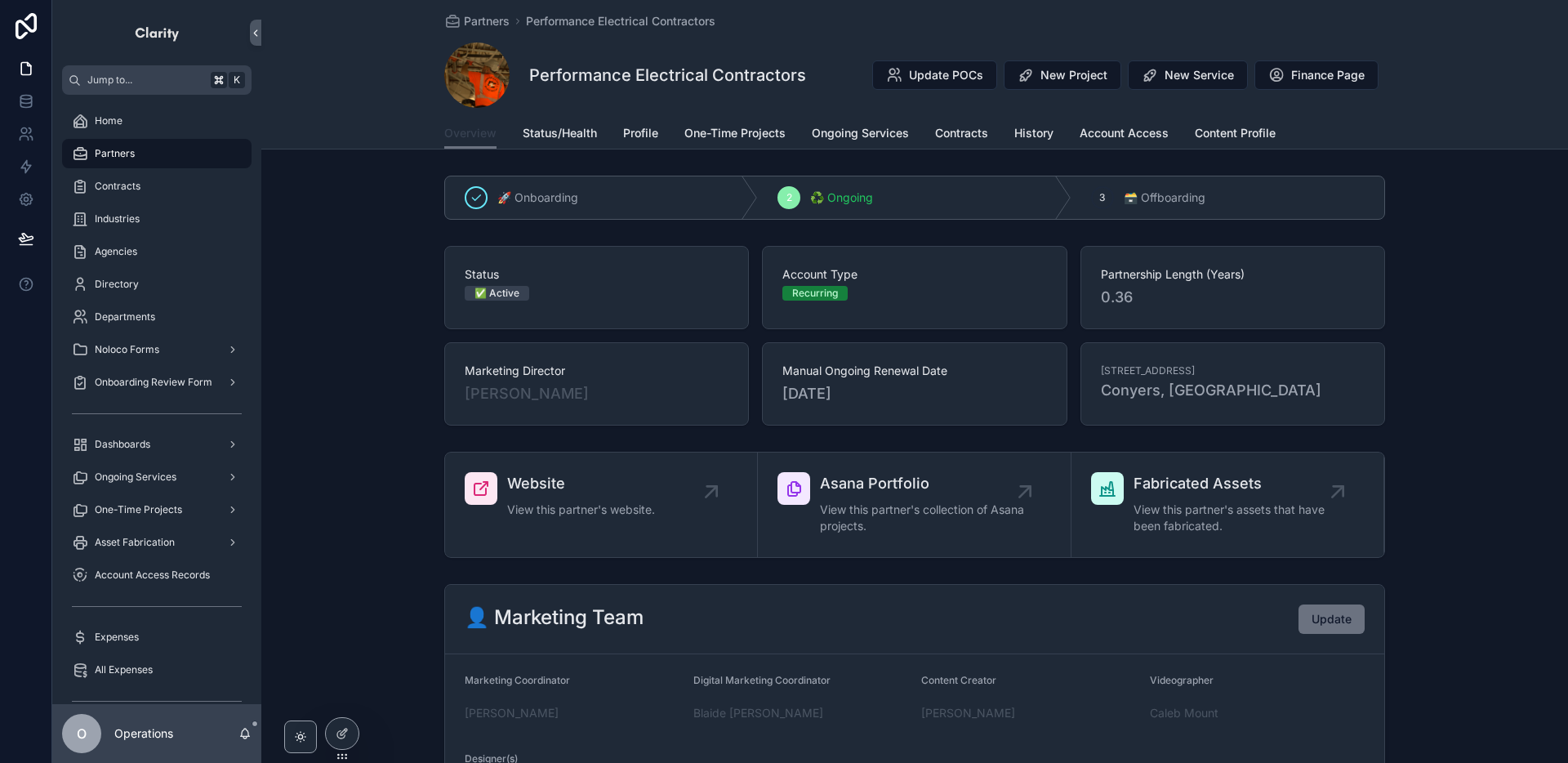
scroll to position [9, 0]
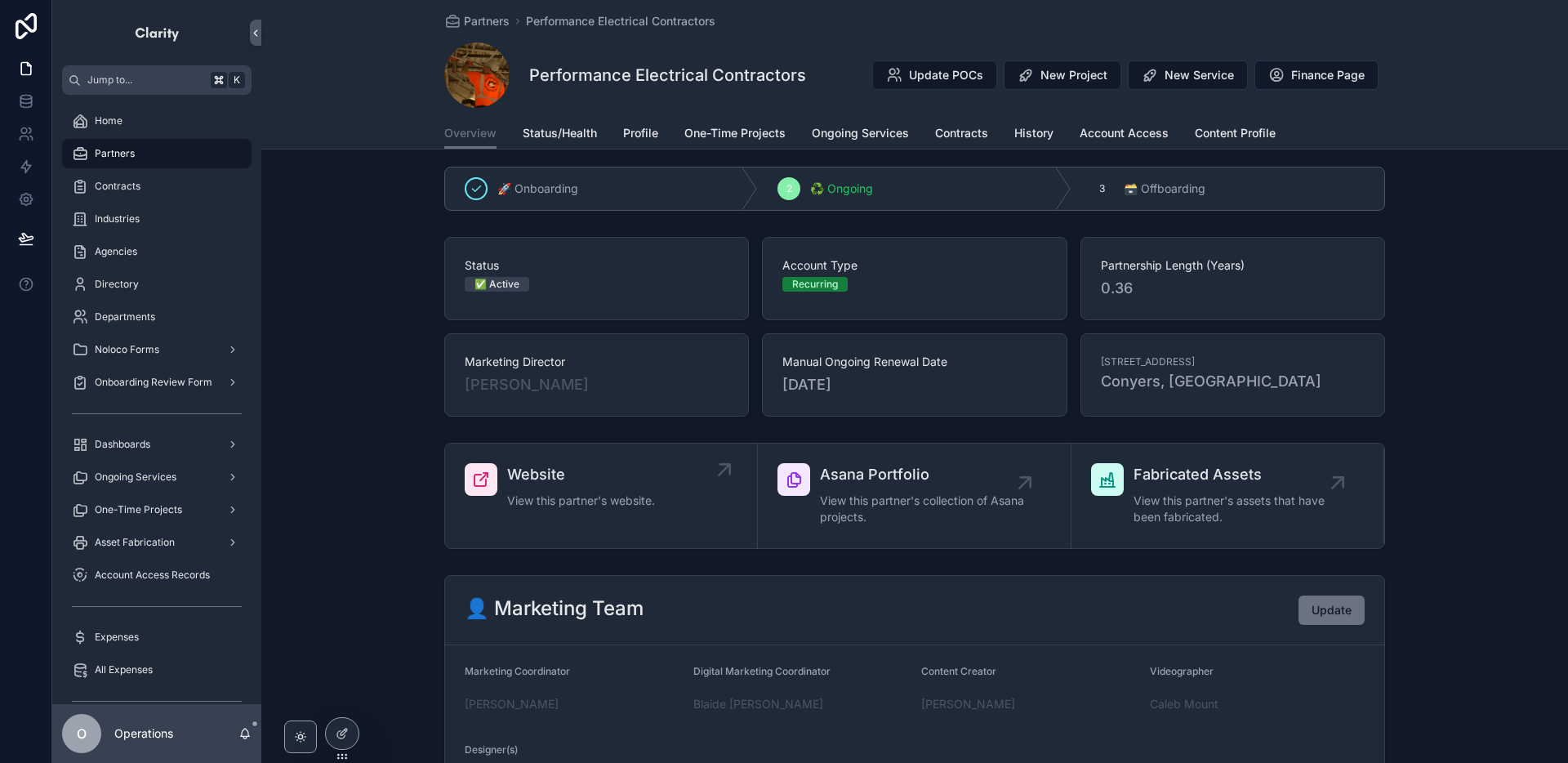
click at [668, 497] on div "Website View this partner's website." at bounding box center [601, 488] width 273 height 49
click at [777, 142] on link "One-Time Projects" at bounding box center [735, 135] width 101 height 32
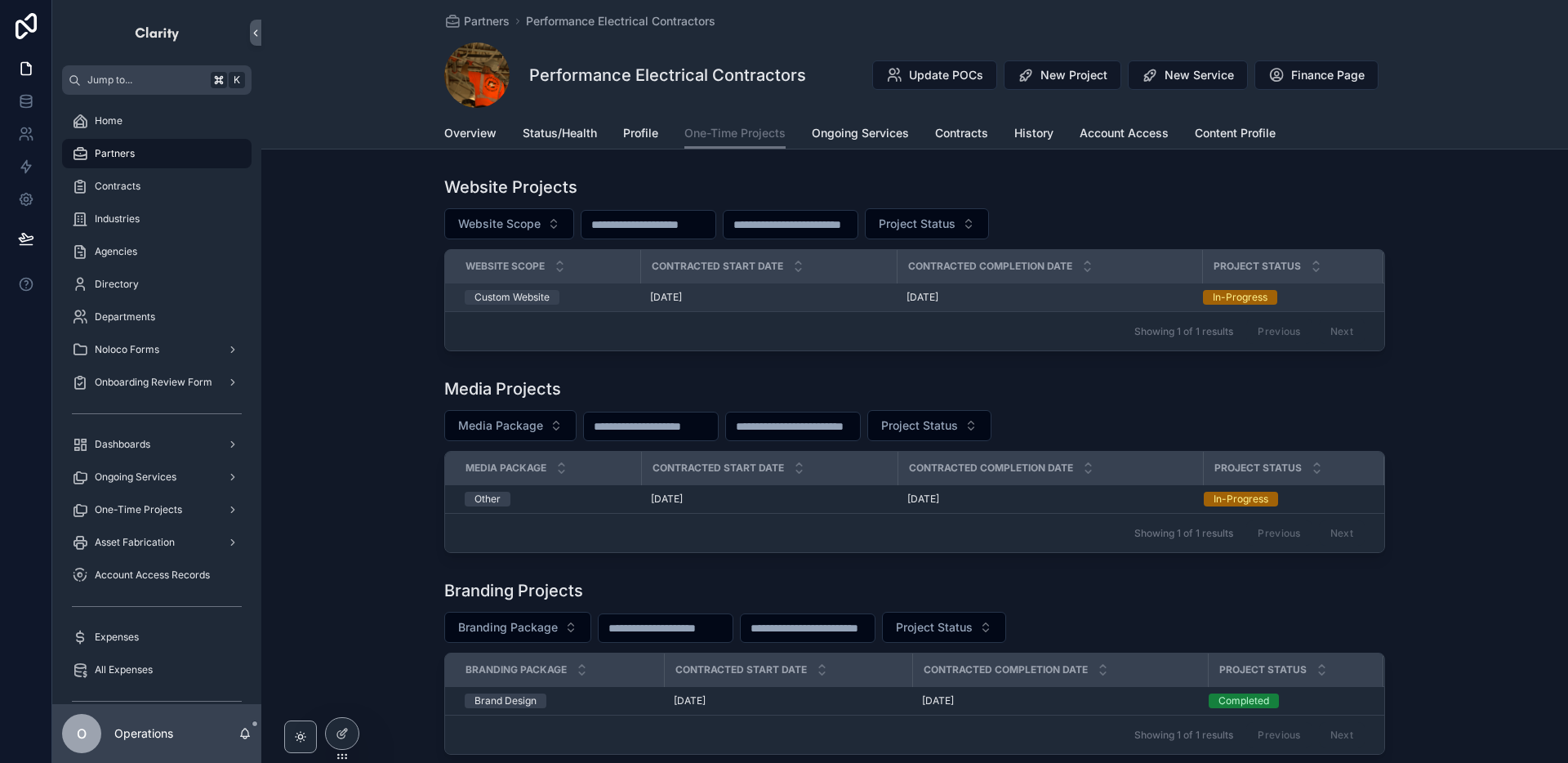
click at [1058, 298] on div "[DATE] [DATE]" at bounding box center [1049, 298] width 286 height 13
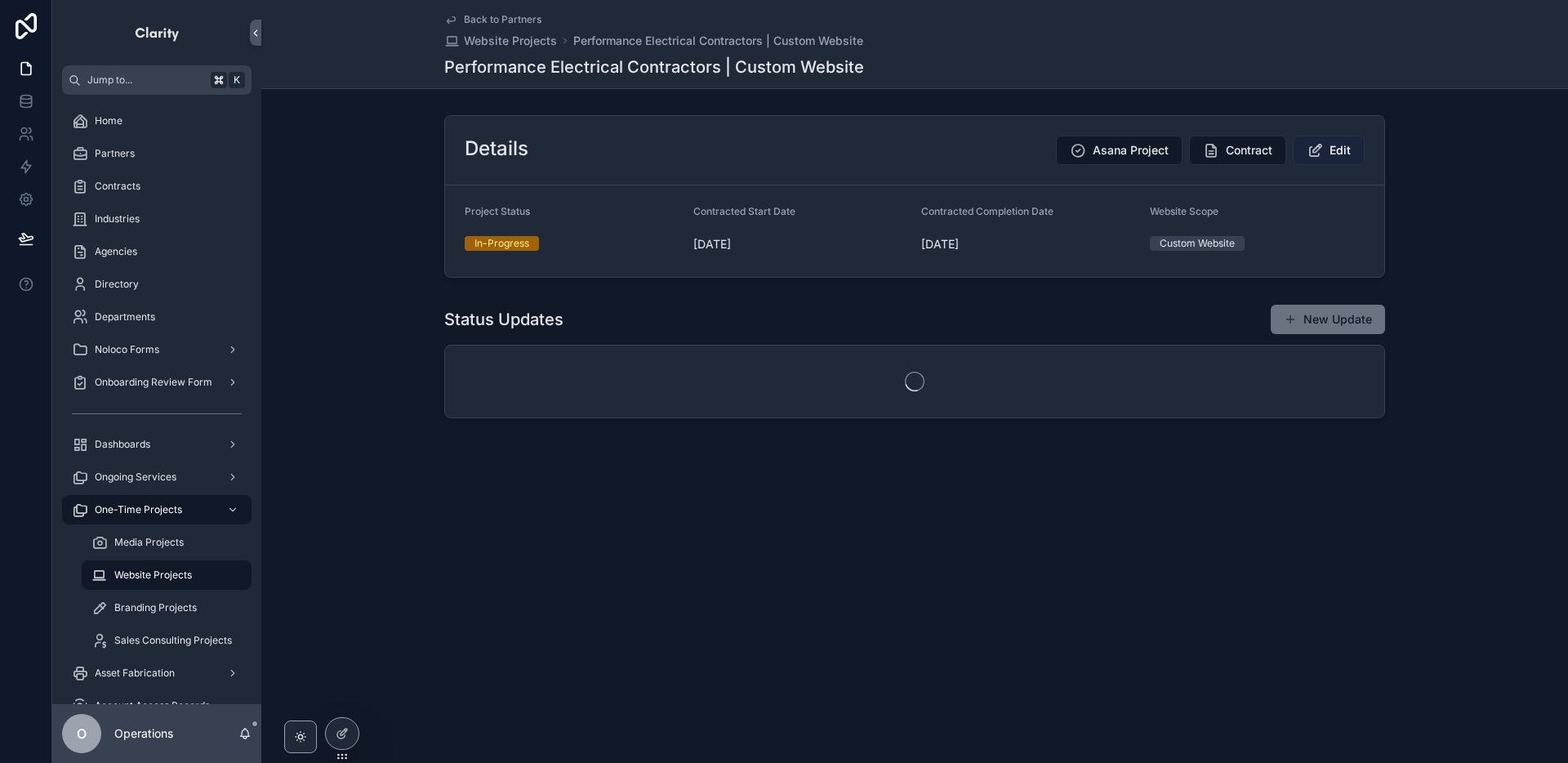
click at [1313, 159] on button "Edit" at bounding box center [1328, 150] width 72 height 29
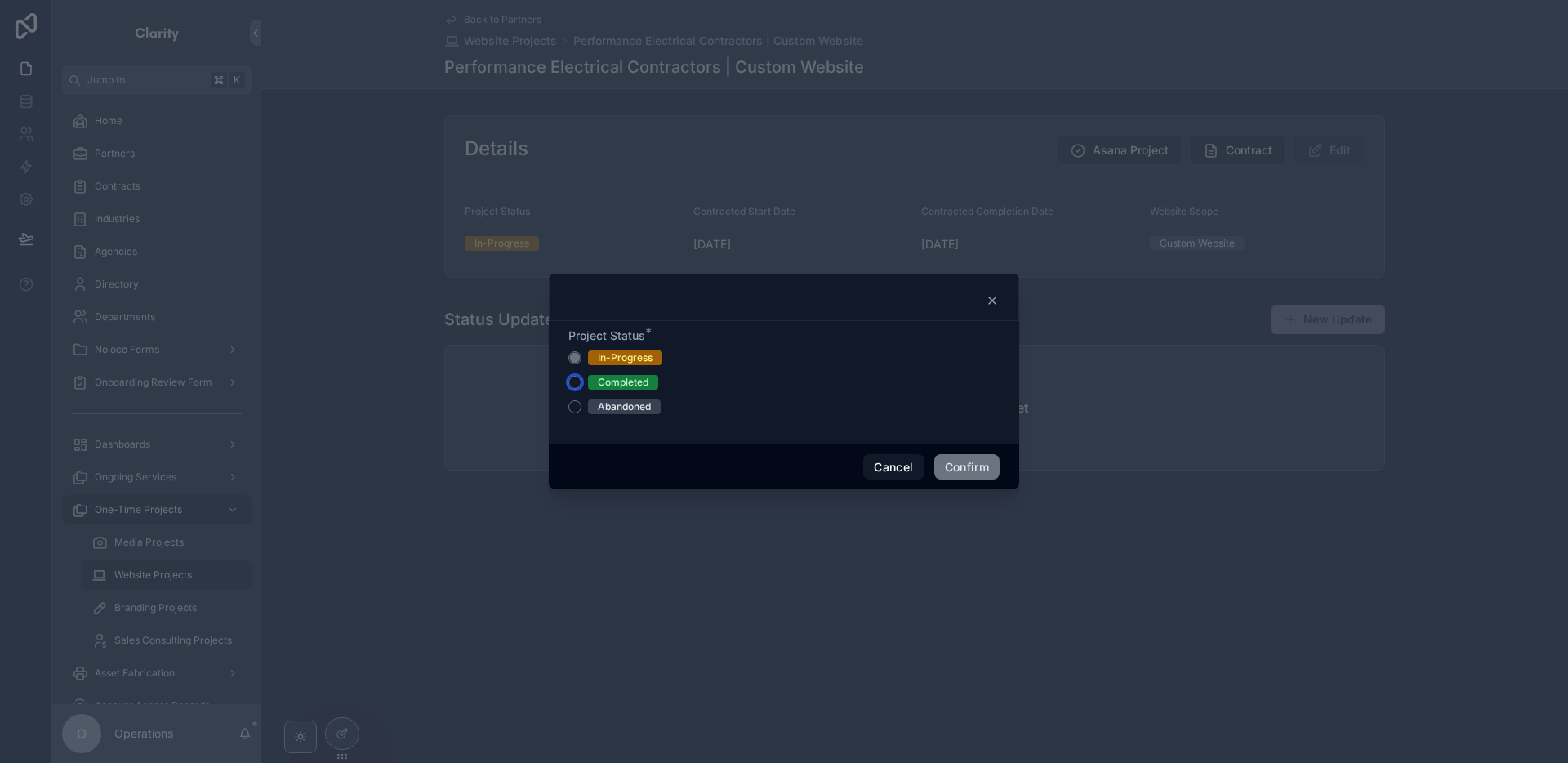
click at [575, 379] on button "Completed" at bounding box center [575, 382] width 13 height 13
click at [937, 471] on button "Confirm" at bounding box center [966, 466] width 66 height 26
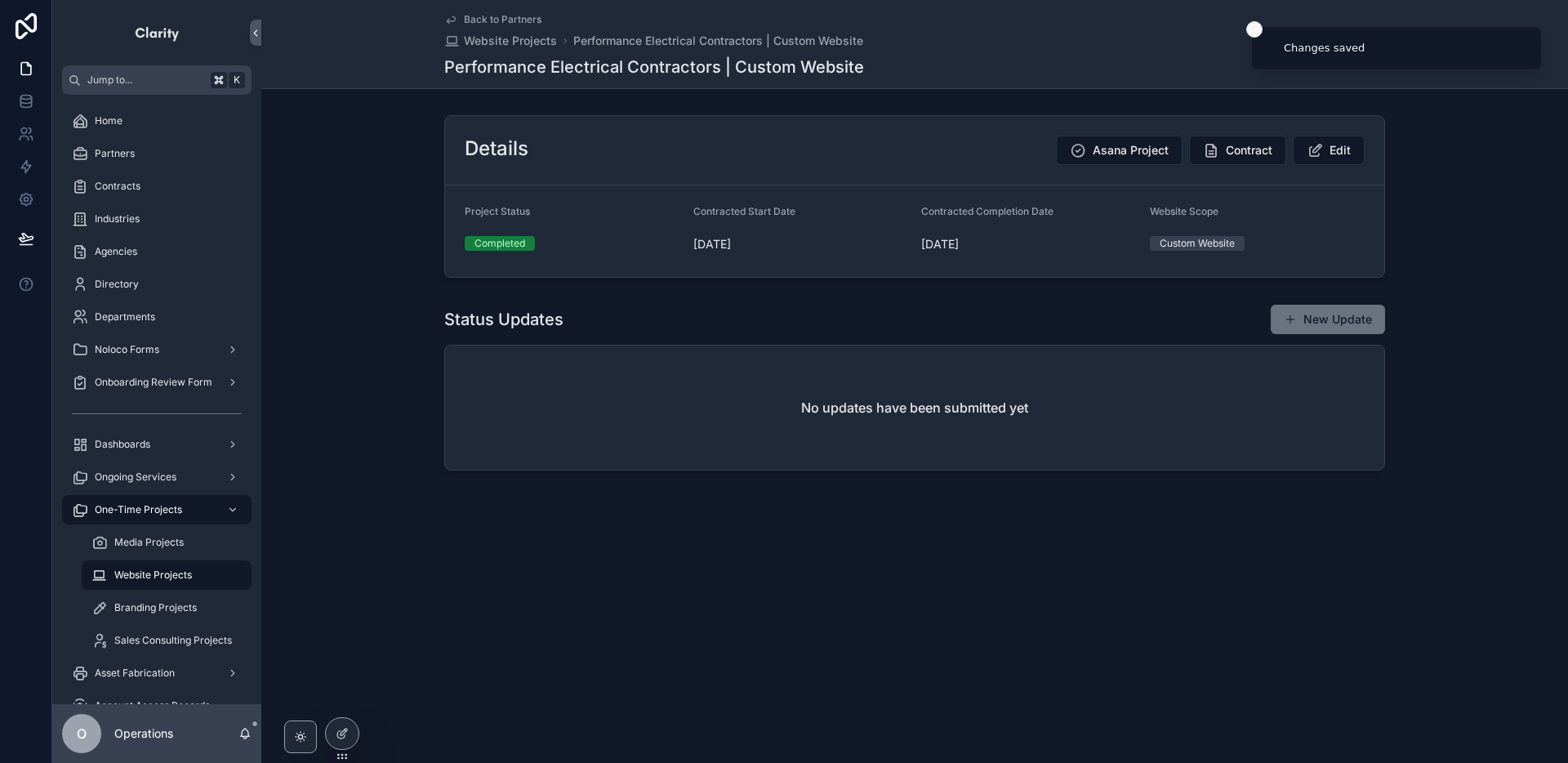
click at [1254, 26] on icon "Close toast" at bounding box center [1254, 29] width 10 height 10
click at [499, 14] on span "Back to Partners" at bounding box center [503, 20] width 78 height 13
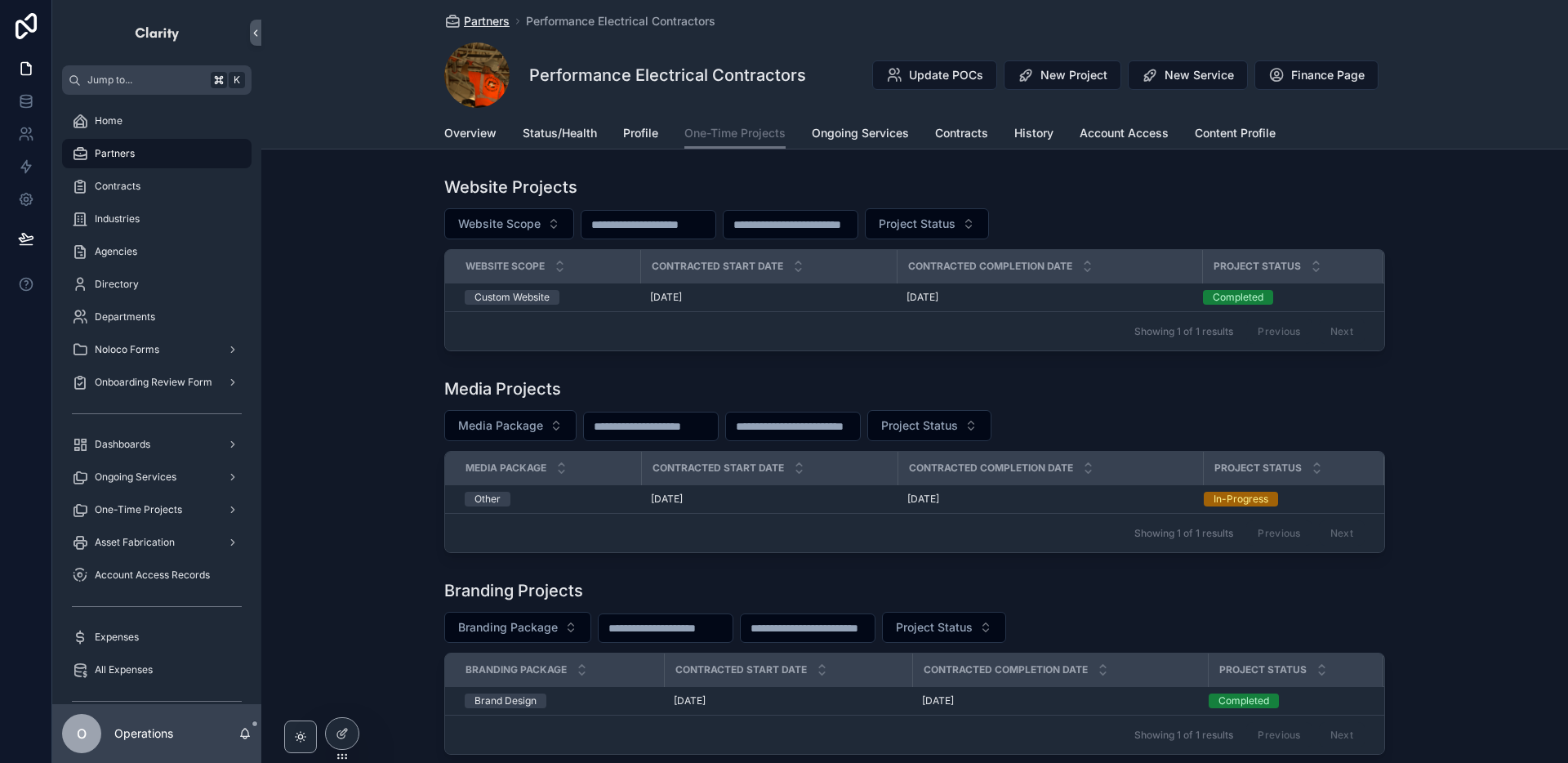
click at [487, 19] on span "Partners" at bounding box center [487, 21] width 46 height 16
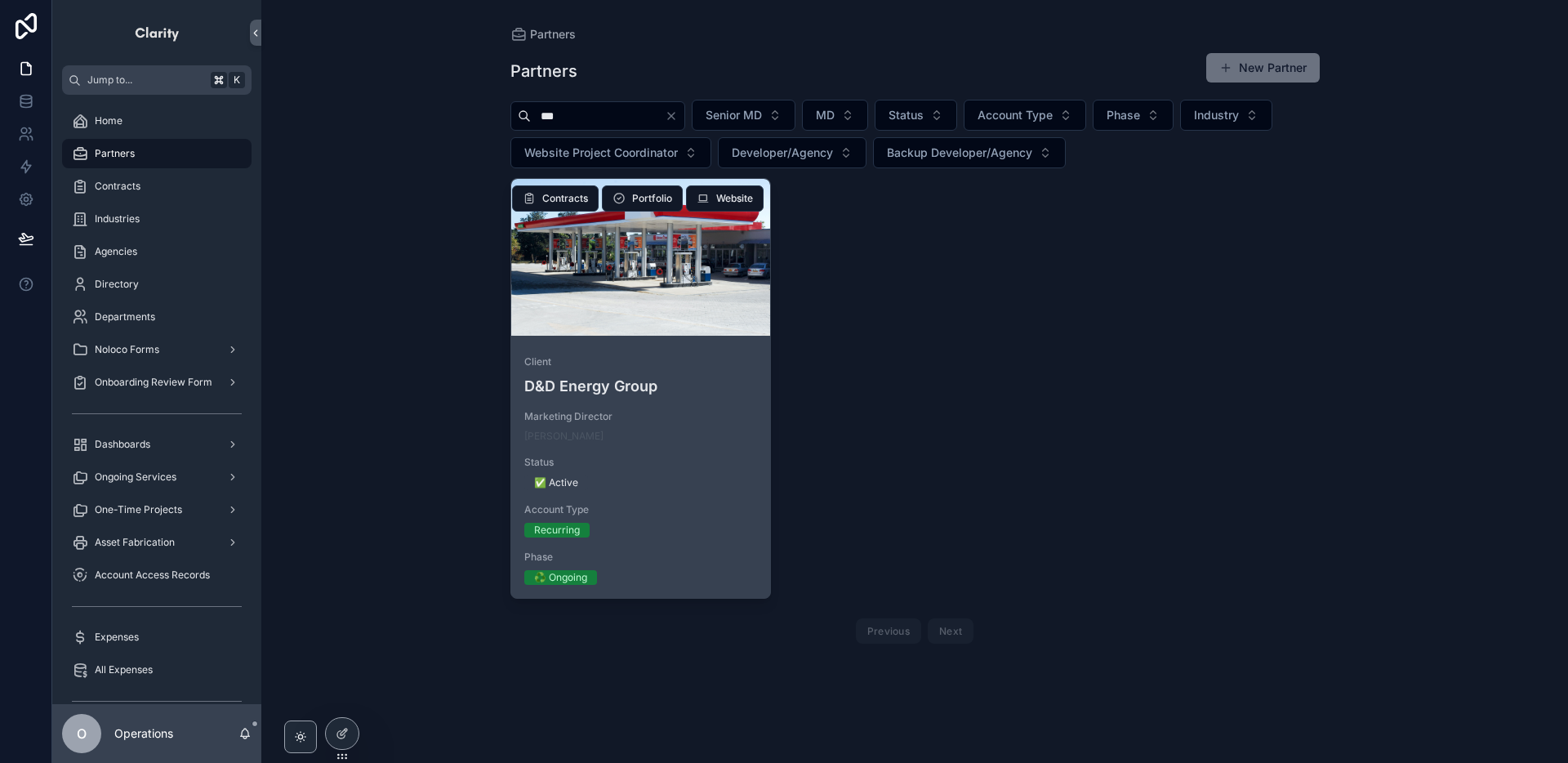
type input "***"
click at [720, 284] on div "scrollable content" at bounding box center [641, 257] width 260 height 157
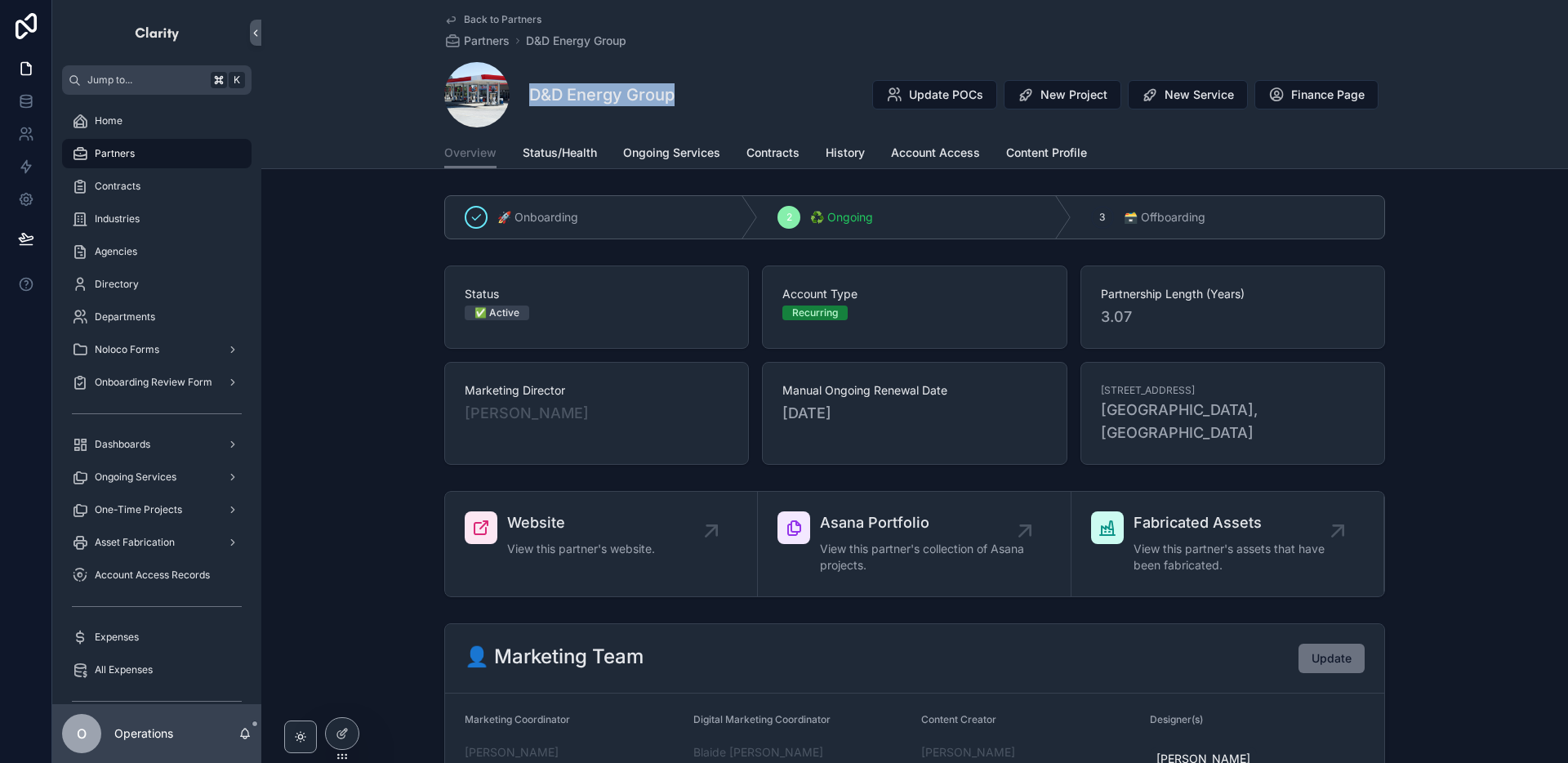
drag, startPoint x: 675, startPoint y: 96, endPoint x: 529, endPoint y: 89, distance: 146.2
click at [530, 89] on div "D&D Energy Group Update POCs New Project New Service Finance Page" at bounding box center [914, 94] width 940 height 66
copy h1 "D&D Energy Group"
